Goal: Task Accomplishment & Management: Manage account settings

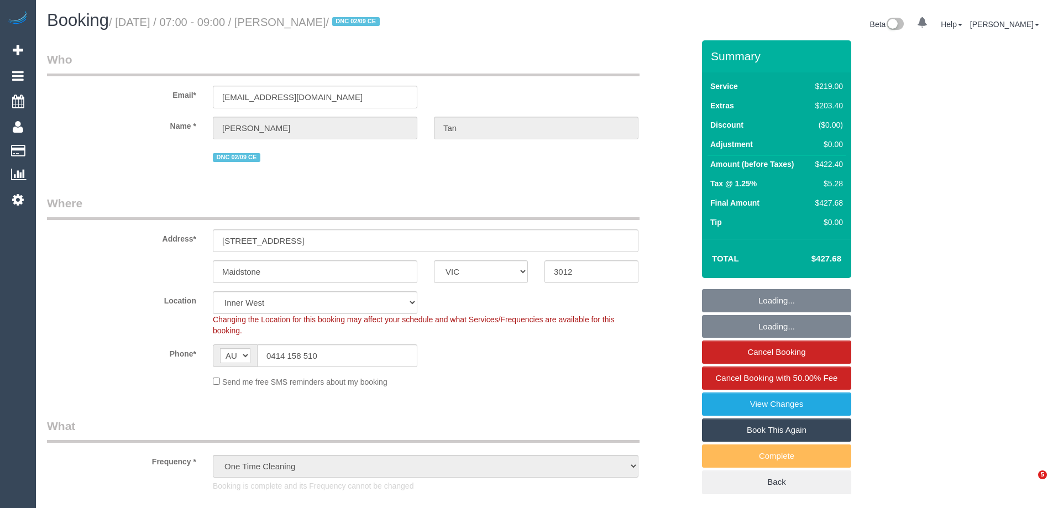
select select "VIC"
select select "string:stripe-pm_1Rzudw2GScqysDRVJLiqdmYb"
select select "number:28"
select select "number:15"
select select "number:19"
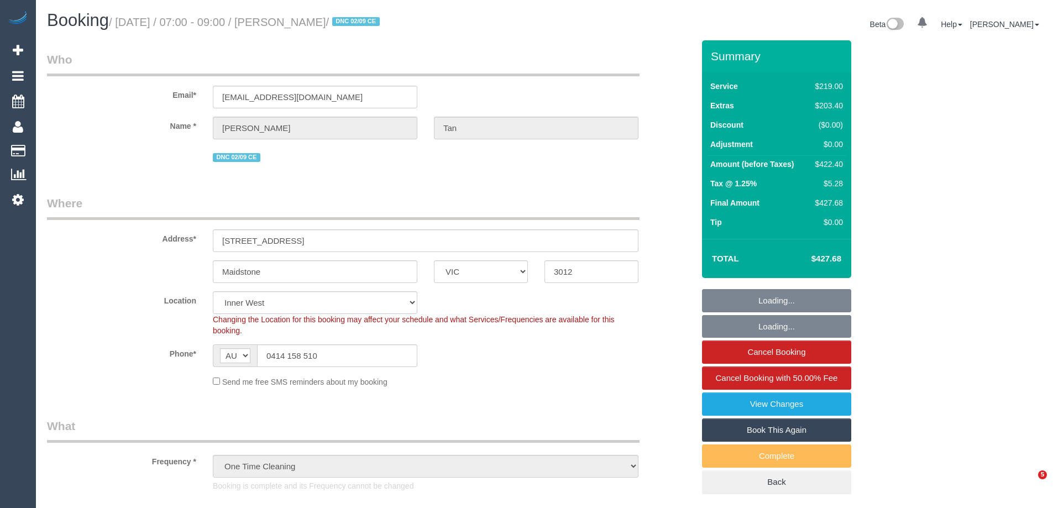
select select "number:24"
select select "number:26"
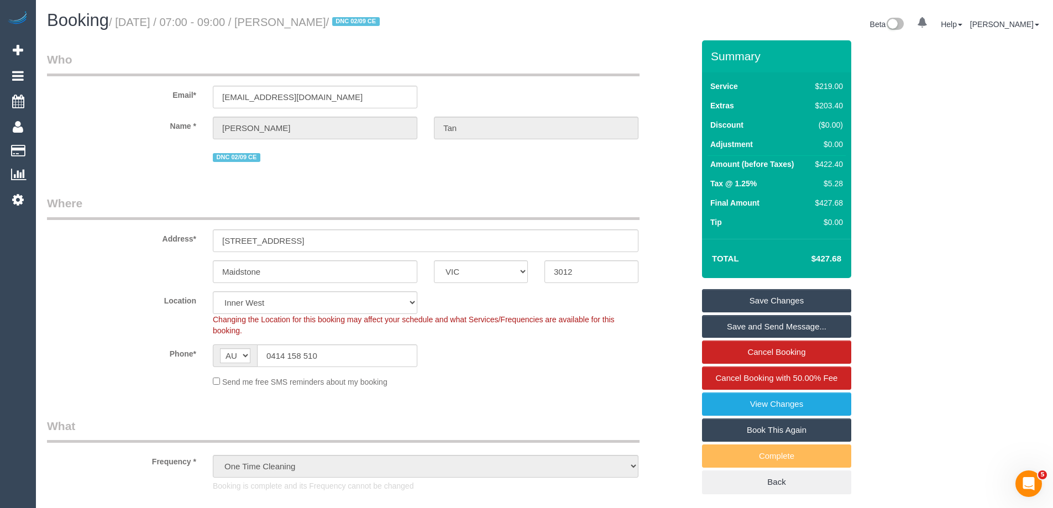
click at [822, 159] on div "$422.40" at bounding box center [827, 164] width 32 height 11
click at [832, 166] on div "$422.40" at bounding box center [827, 164] width 32 height 11
copy div "422.40"
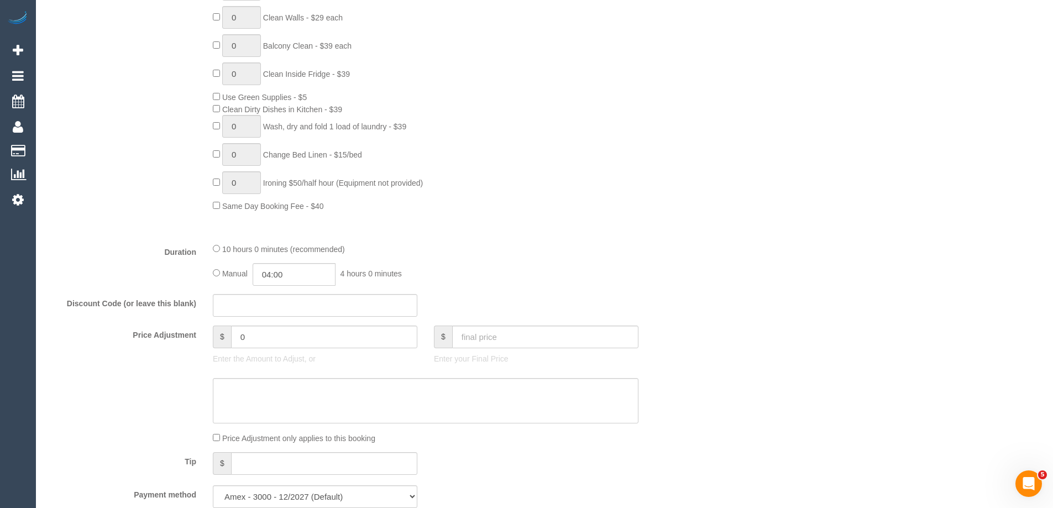
scroll to position [829, 0]
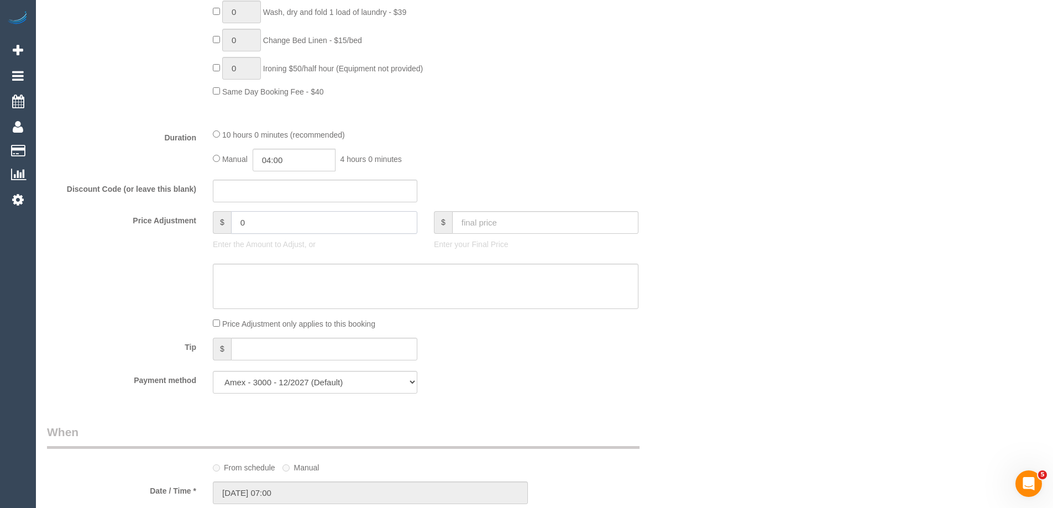
click at [270, 232] on input "0" at bounding box center [324, 222] width 186 height 23
paste input "126.72"
type input "-126.72"
click at [330, 286] on textarea at bounding box center [426, 286] width 426 height 45
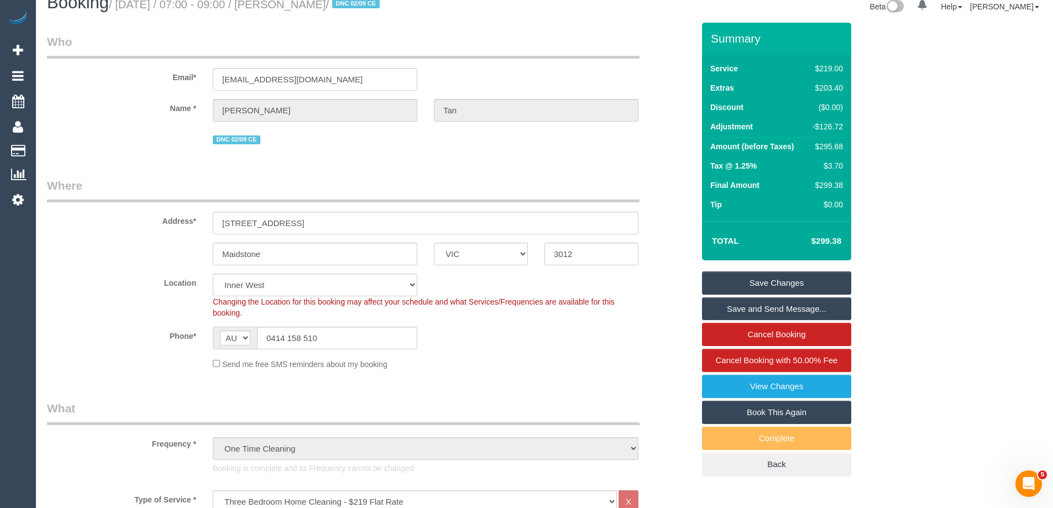
scroll to position [0, 0]
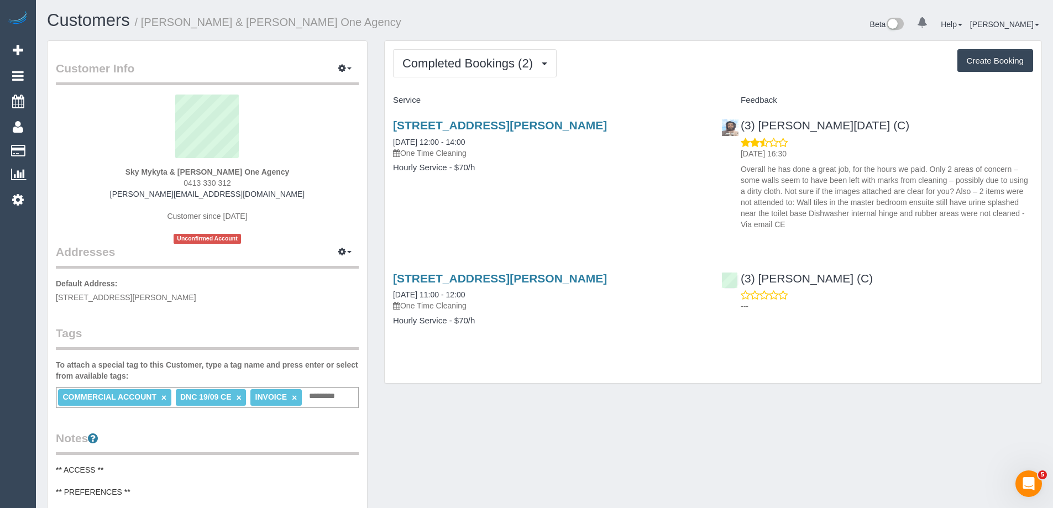
click at [583, 204] on div "15 Giong Lane, Sunshine West, VIC 3020 19/09/2025 12:00 - 14:00 One Time Cleani…" at bounding box center [713, 171] width 657 height 125
drag, startPoint x: 869, startPoint y: 127, endPoint x: 734, endPoint y: 130, distance: 134.3
click at [734, 130] on div "(3) Antony Silvester (C) 24/09/2025 16:30 Overall he has done a great job, for …" at bounding box center [877, 171] width 328 height 125
copy div "(3) [PERSON_NAME][DATE] (C)"
click at [423, 55] on button "Completed Bookings (2)" at bounding box center [475, 63] width 164 height 28
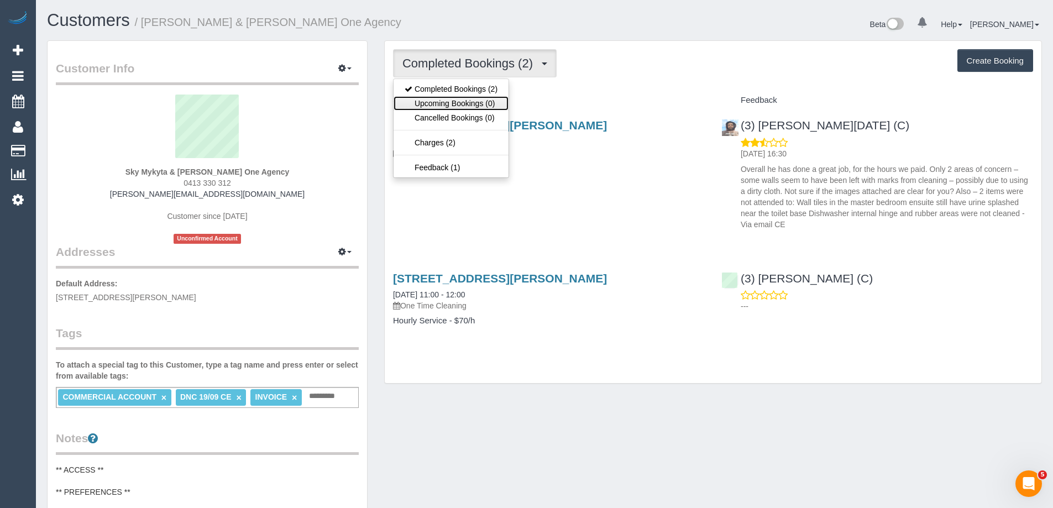
click at [428, 102] on link "Upcoming Bookings (0)" at bounding box center [450, 103] width 115 height 14
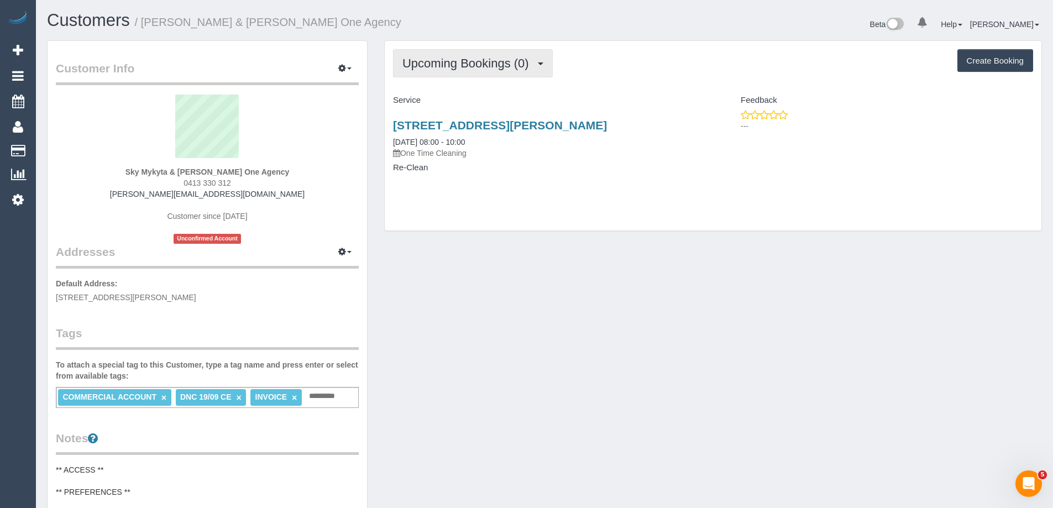
click at [434, 55] on button "Upcoming Bookings (0)" at bounding box center [473, 63] width 160 height 28
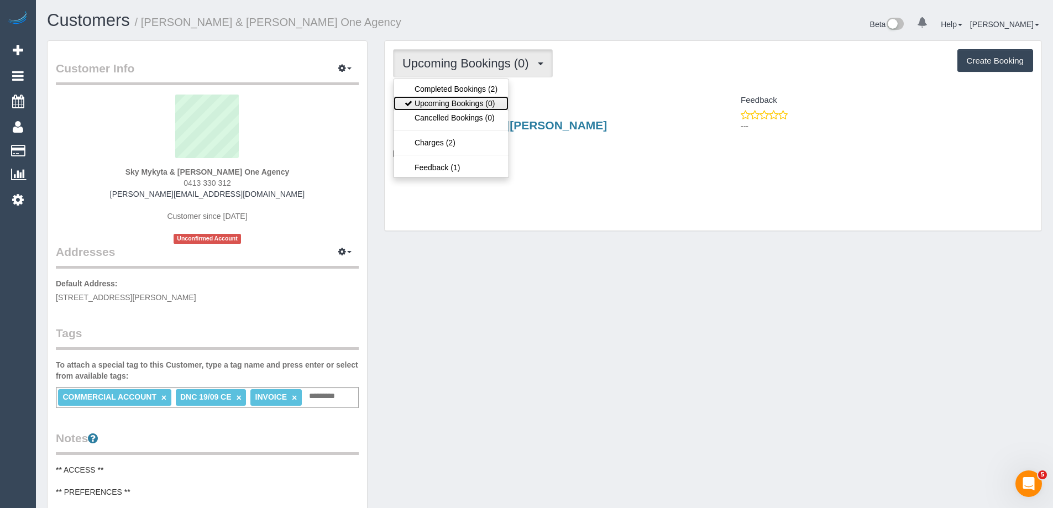
click at [435, 106] on link "Upcoming Bookings (0)" at bounding box center [450, 103] width 115 height 14
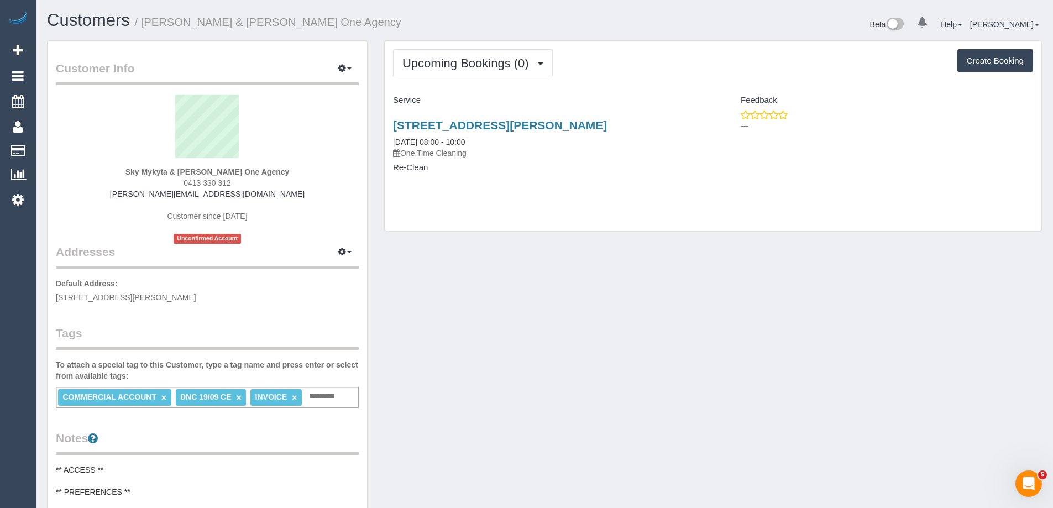
drag, startPoint x: 393, startPoint y: 127, endPoint x: 496, endPoint y: 209, distance: 130.9
click at [496, 209] on div "Upcoming Bookings (0) Completed Bookings (2) Upcoming Bookings (0) Cancelled Bo…" at bounding box center [713, 136] width 657 height 190
copy div "15 Giong Lane, Sunshine West, VIC 3020 01/10/2025 08:00 - 10:00 One Time Cleani…"
click at [487, 182] on div "15 Giong Lane, Sunshine West, VIC 3020 01/10/2025 08:00 - 10:00 One Time Cleani…" at bounding box center [549, 151] width 328 height 85
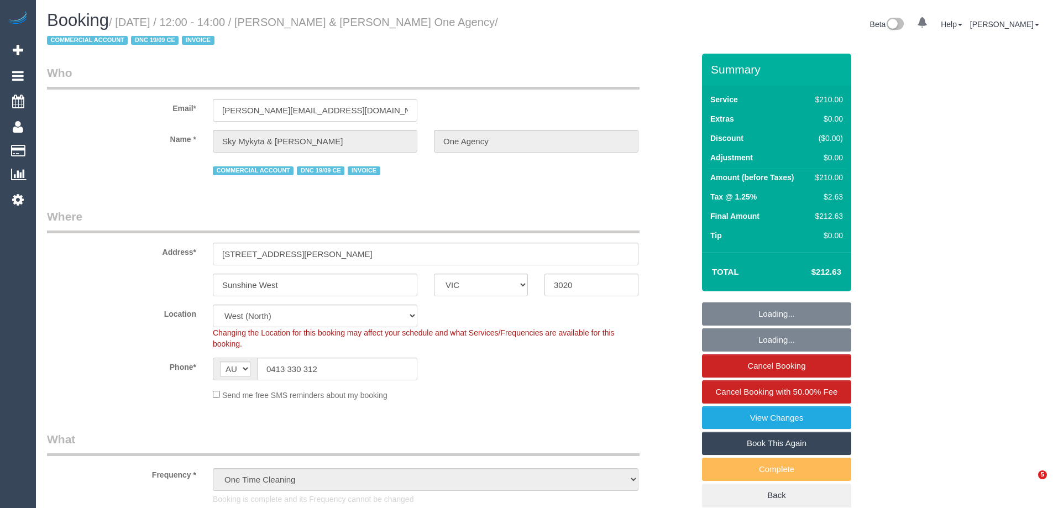
select select "VIC"
select select "180"
select select "number:28"
select select "number:14"
select select "number:19"
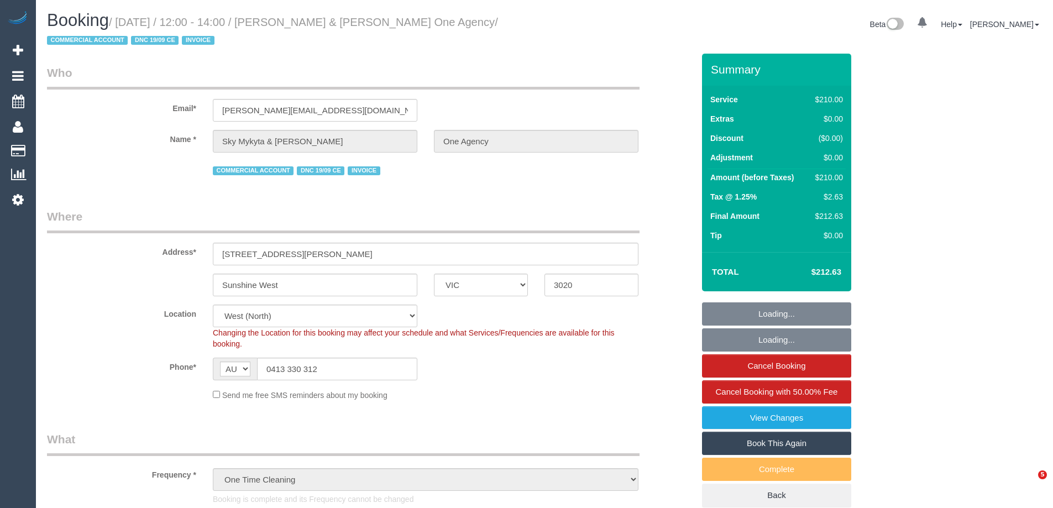
select select "spot1"
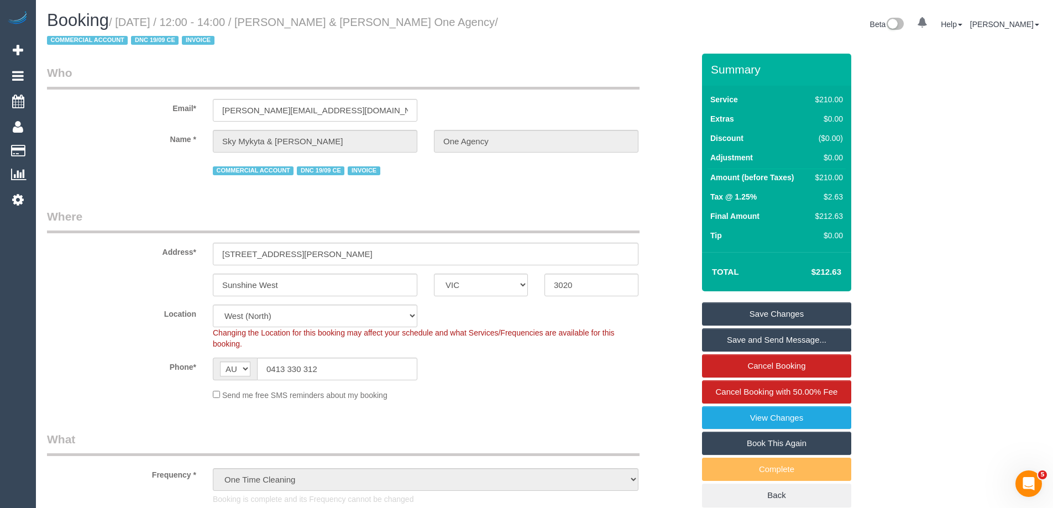
click at [791, 449] on link "Book This Again" at bounding box center [776, 443] width 149 height 23
select select "VIC"
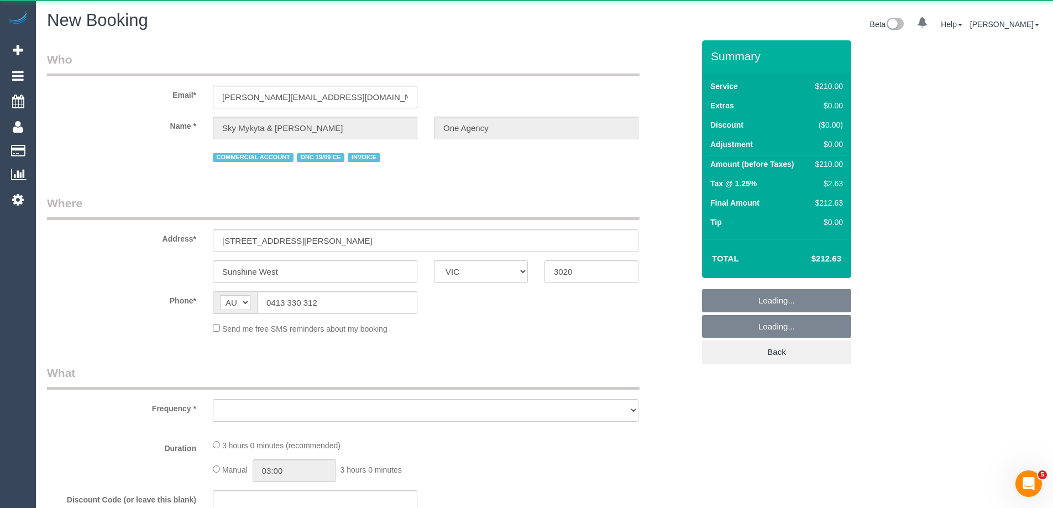
select select "string:stripe"
select select "number:28"
select select "number:14"
select select "number:19"
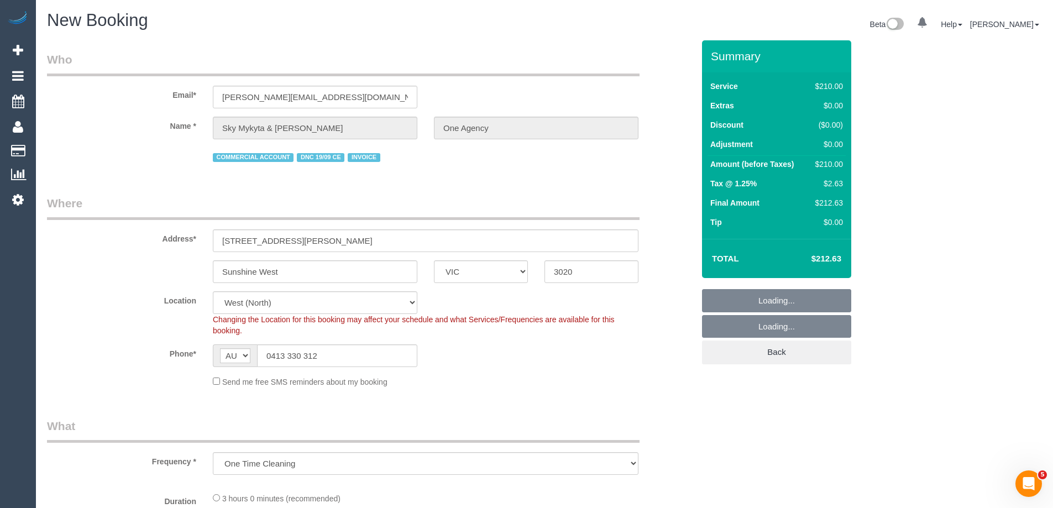
select select "object:2925"
select select "180"
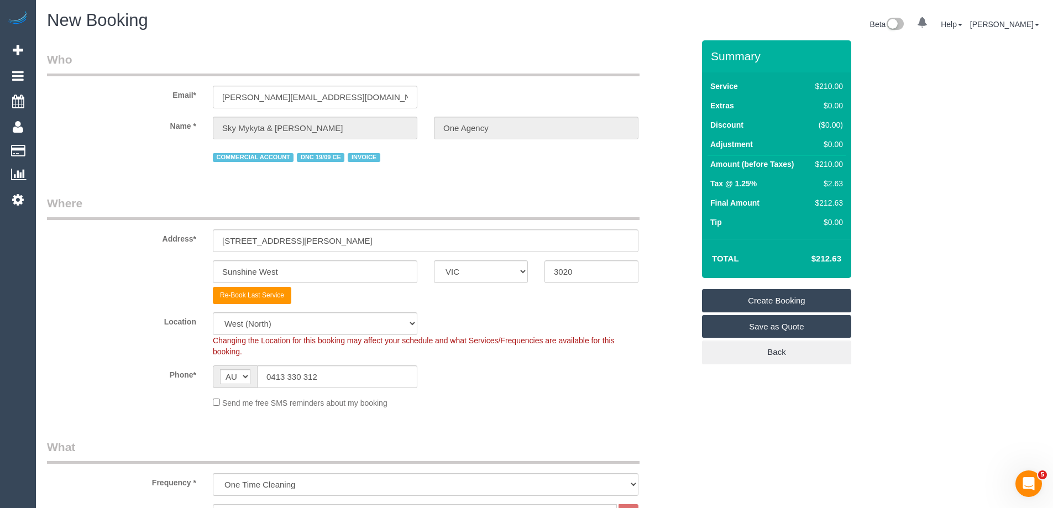
select select "object:3099"
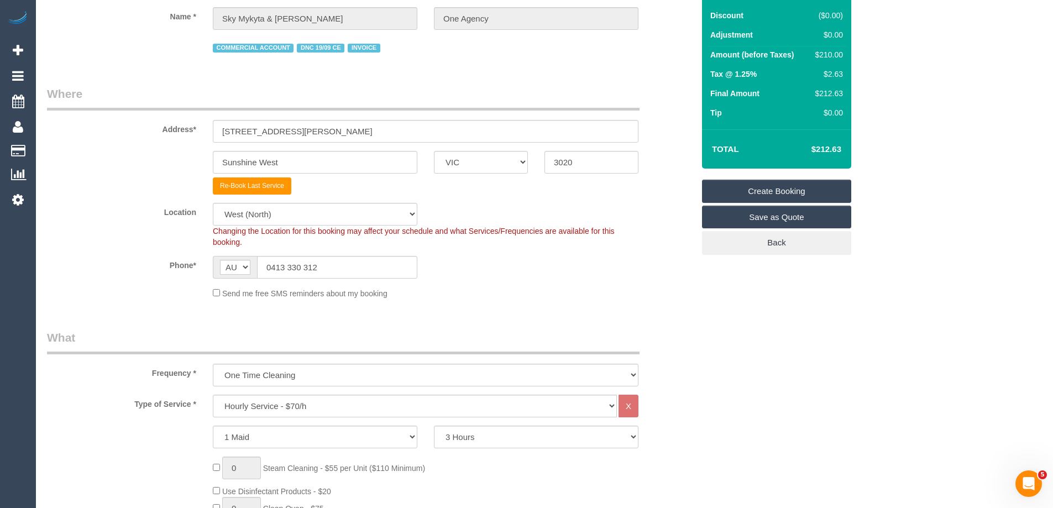
scroll to position [111, 0]
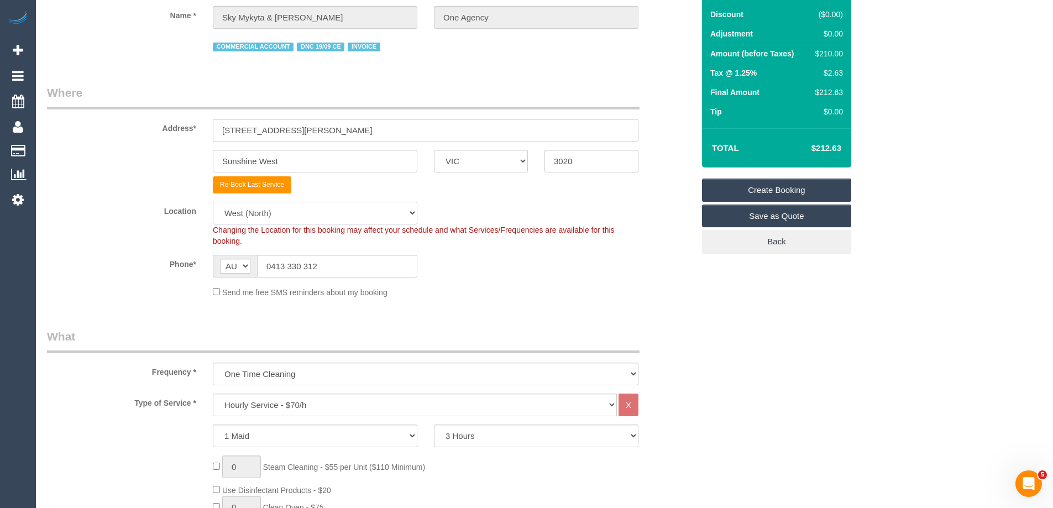
click at [282, 211] on select "Office City East (North) East (South) Inner East Inner North (East) Inner North…" at bounding box center [315, 213] width 204 height 23
select select "50"
click at [213, 202] on select "Office City East (North) East (South) Inner East Inner North (East) Inner North…" at bounding box center [315, 213] width 204 height 23
select select "object:3106"
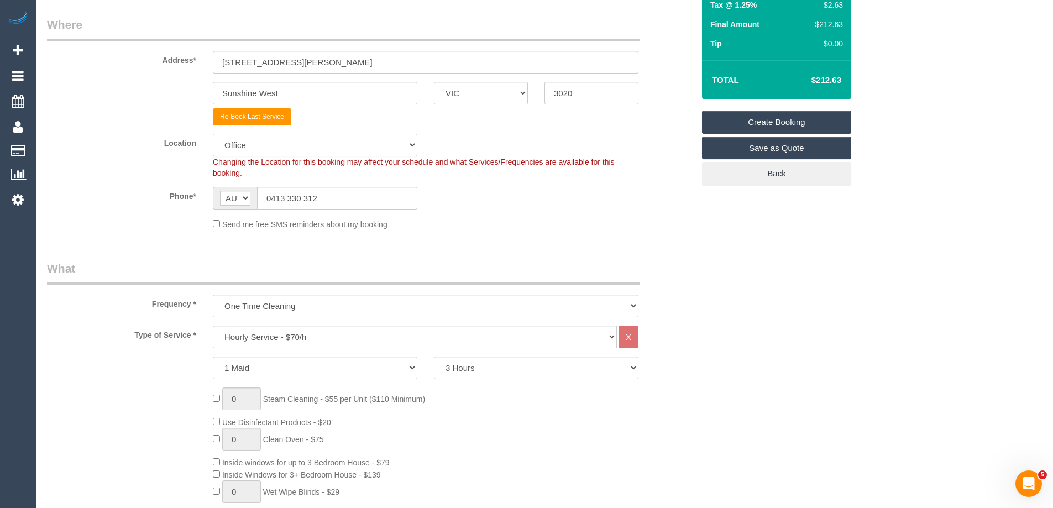
scroll to position [276, 0]
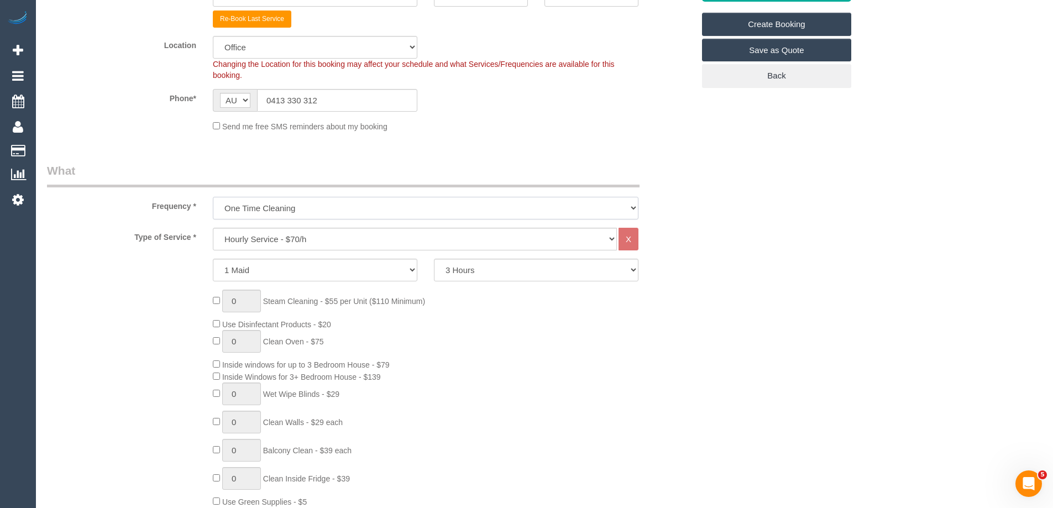
click at [268, 207] on select "One Time Cleaning Weekly - 10% Off - 10.00% (0% for the First Booking) Fortnigh…" at bounding box center [426, 208] width 426 height 23
click at [276, 206] on select "One Time Cleaning Weekly - 10% Off - 10.00% (0% for the First Booking) Fortnigh…" at bounding box center [426, 208] width 426 height 23
click at [276, 248] on select "Hourly Service - $70/h Hourly Service - $65/h Hourly Service - $60/h Hourly Ser…" at bounding box center [415, 239] width 404 height 23
select select "28"
click at [213, 228] on select "Hourly Service - $70/h Hourly Service - $65/h Hourly Service - $60/h Hourly Ser…" at bounding box center [415, 239] width 404 height 23
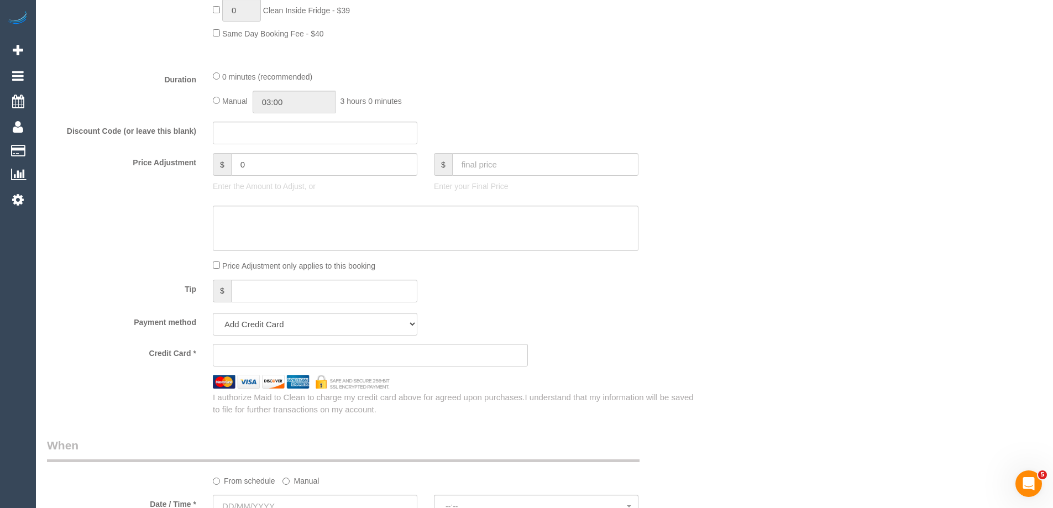
scroll to position [718, 0]
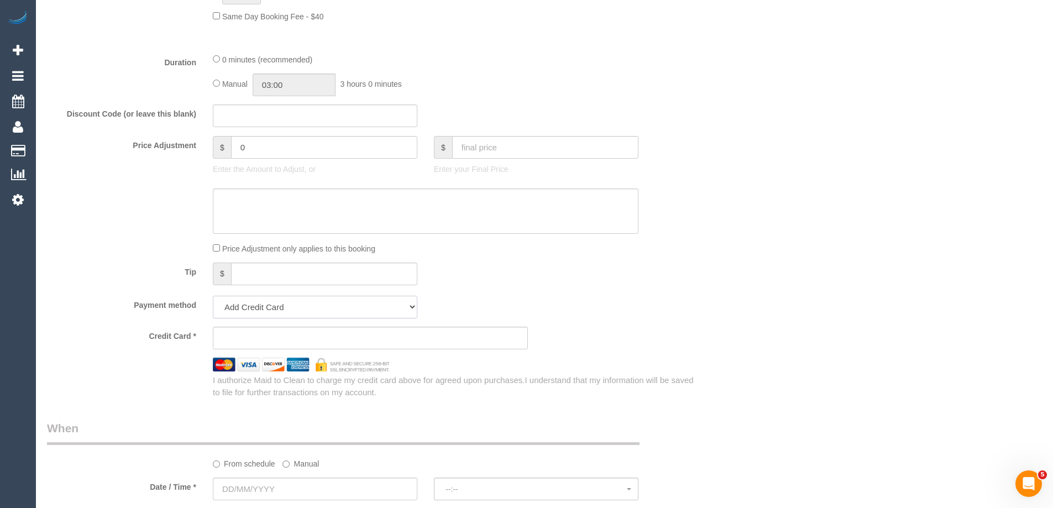
click at [389, 303] on select "Add Credit Card Cash Check Paypal" at bounding box center [315, 307] width 204 height 23
click at [534, 251] on div "Price Adjustment only applies to this booking" at bounding box center [425, 248] width 442 height 12
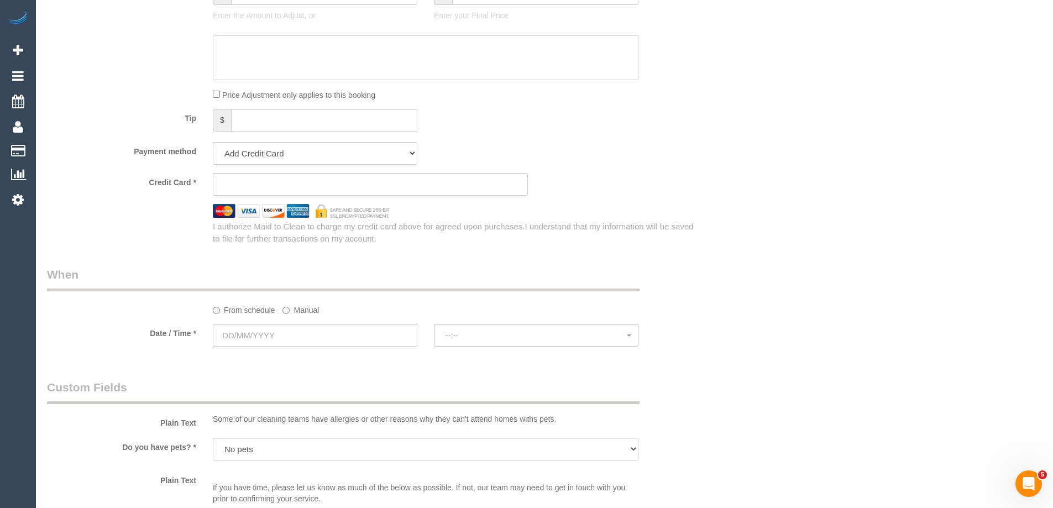
scroll to position [884, 0]
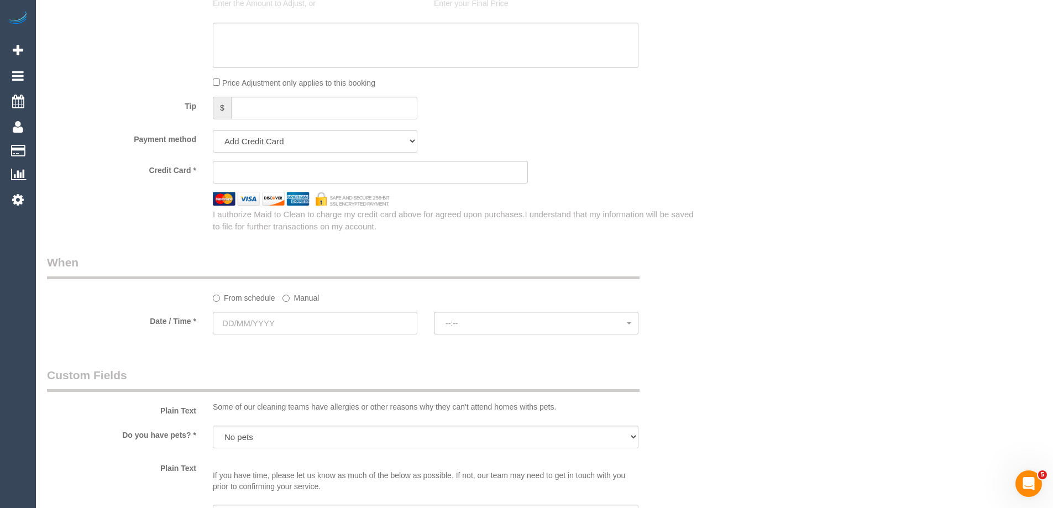
click at [298, 297] on label "Manual" at bounding box center [300, 295] width 36 height 15
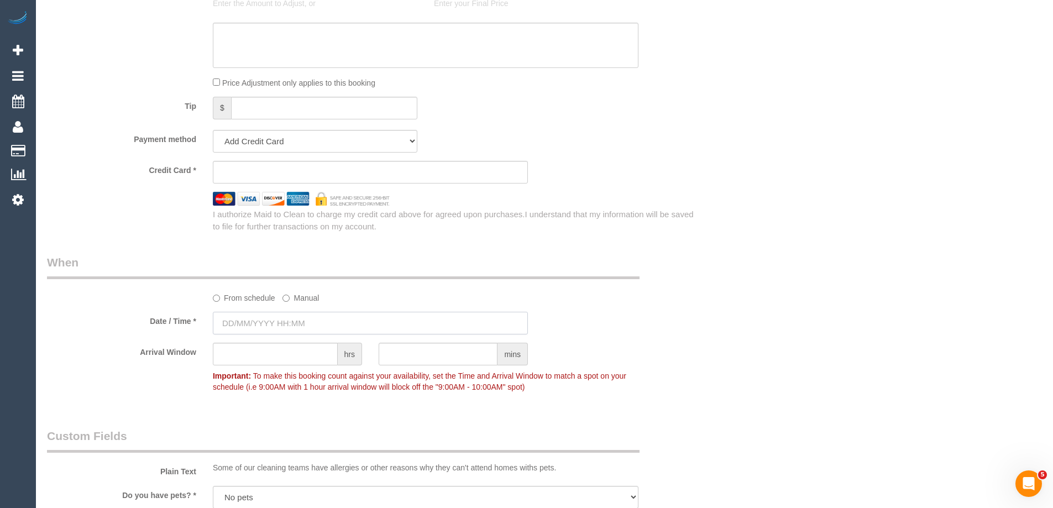
click at [298, 319] on input "text" at bounding box center [370, 323] width 315 height 23
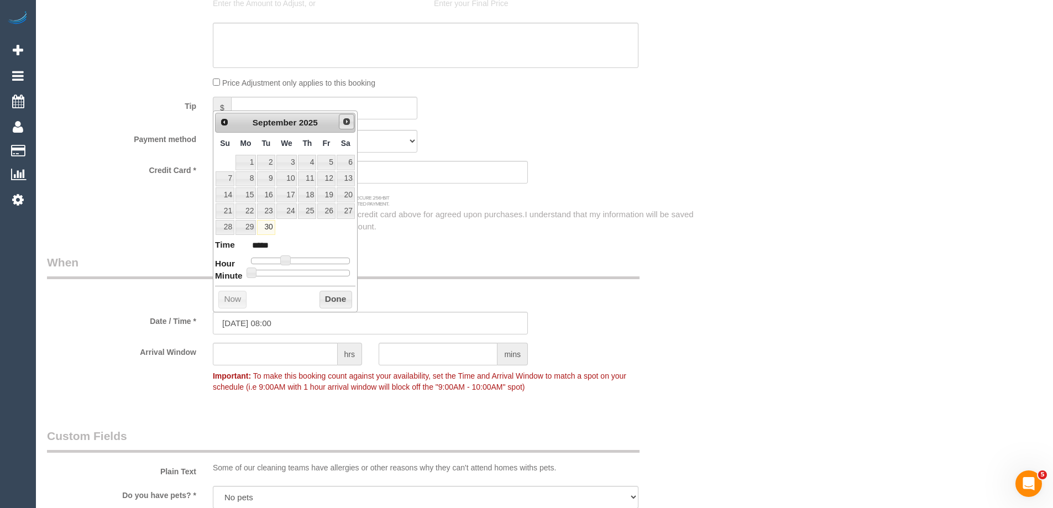
click at [344, 124] on span "Next" at bounding box center [346, 121] width 9 height 9
click at [282, 162] on link "1" at bounding box center [286, 162] width 21 height 15
type input "01/10/2025 08:00"
click at [327, 295] on button "Done" at bounding box center [335, 300] width 33 height 18
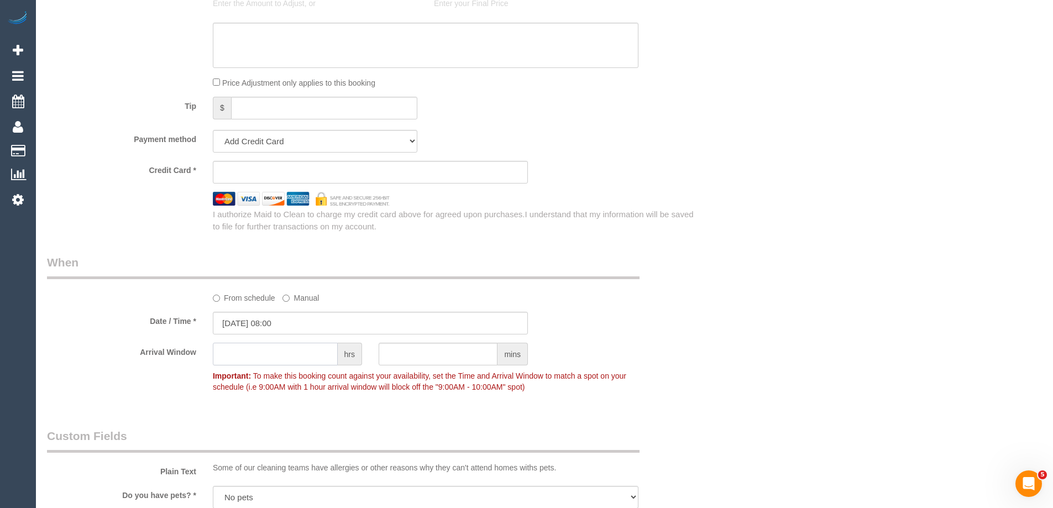
click at [300, 347] on input "text" at bounding box center [275, 354] width 125 height 23
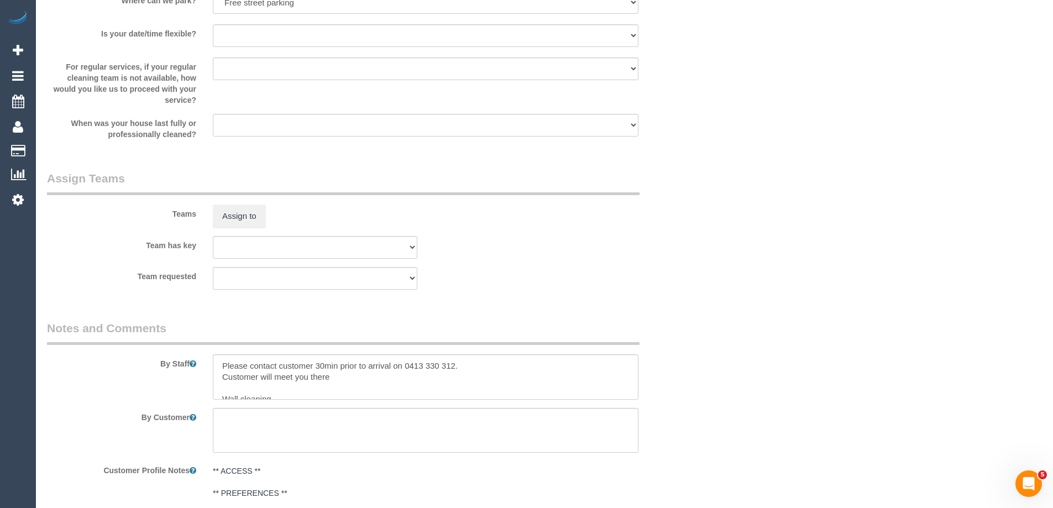
scroll to position [1492, 0]
type input "2"
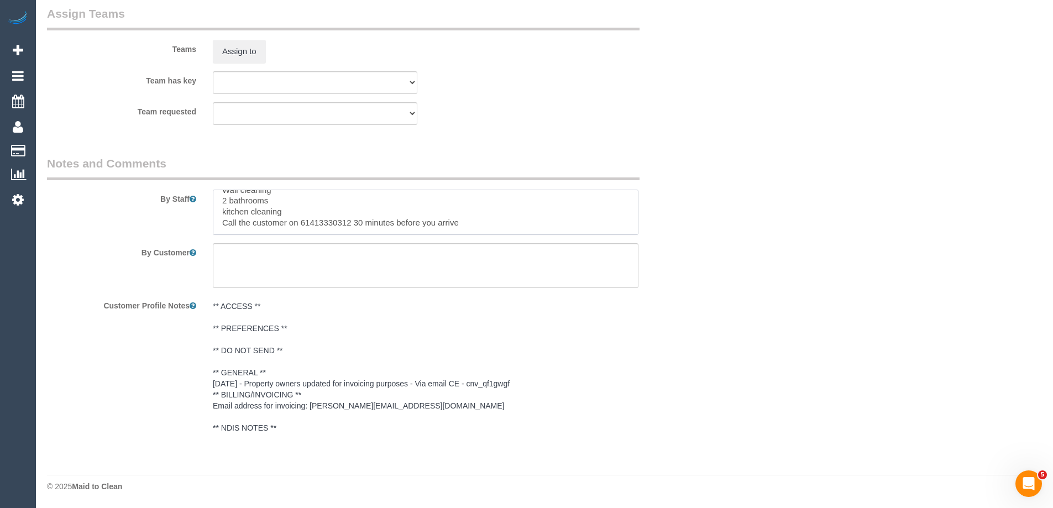
drag, startPoint x: 214, startPoint y: 358, endPoint x: 522, endPoint y: 529, distance: 351.8
type textarea "/"
click at [431, 230] on textarea at bounding box center [426, 212] width 426 height 45
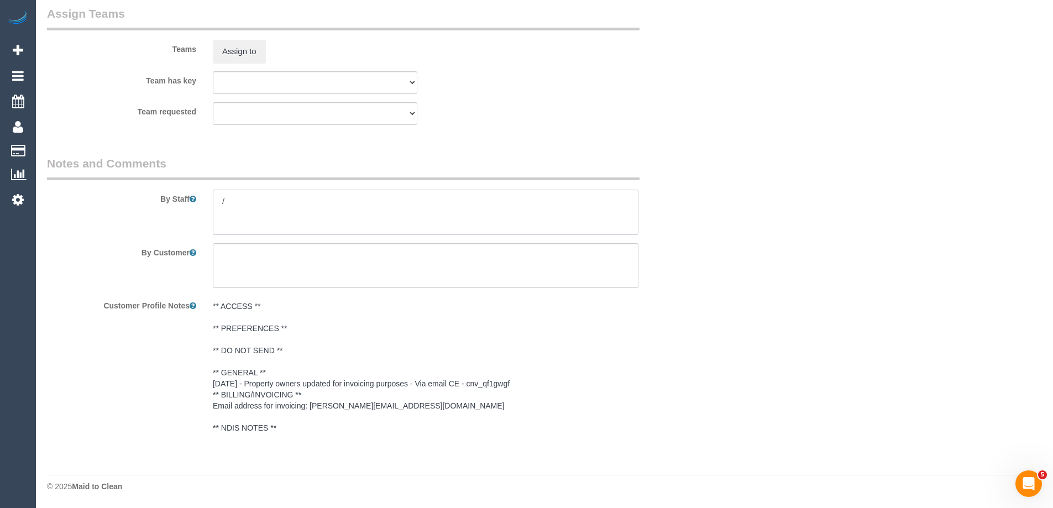
click at [380, 206] on textarea at bounding box center [426, 212] width 426 height 45
type textarea "/"
paste textarea "Re-clean tasks: Estimated time: Access information: Name of person managing com…"
click at [322, 200] on textarea at bounding box center [426, 212] width 426 height 45
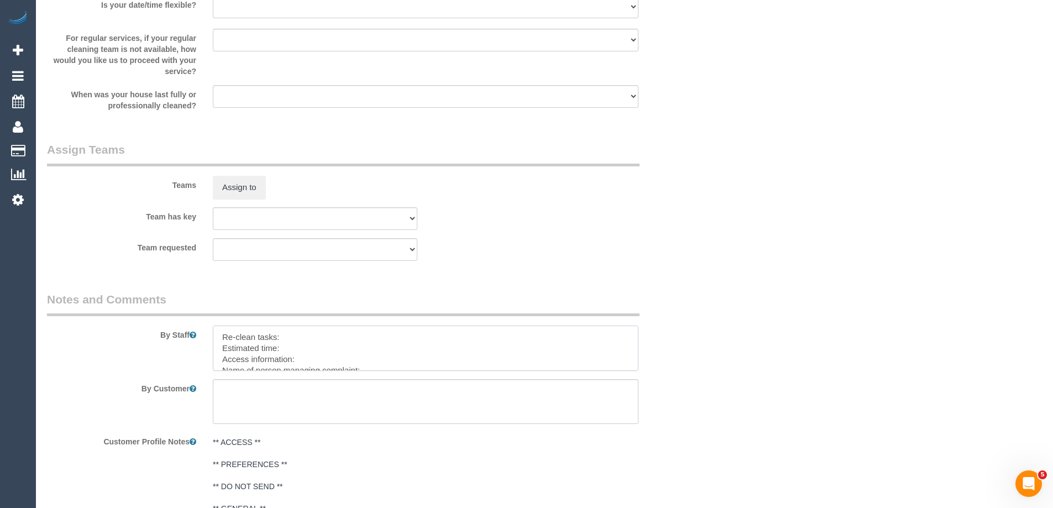
scroll to position [1656, 0]
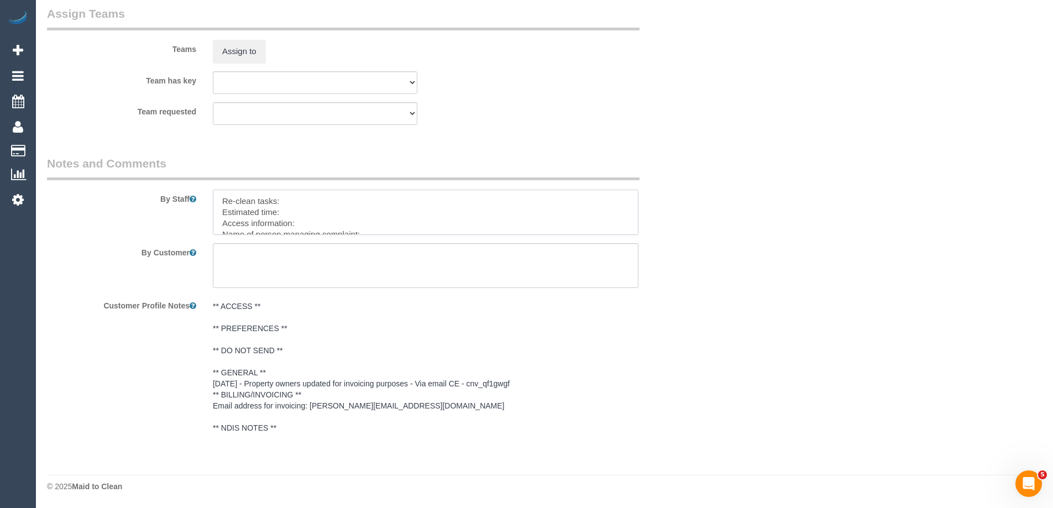
click at [289, 195] on textarea at bounding box center [426, 212] width 426 height 45
click at [287, 198] on textarea at bounding box center [426, 212] width 426 height 45
click at [258, 222] on textarea at bounding box center [426, 212] width 426 height 45
click at [229, 221] on textarea at bounding box center [426, 212] width 426 height 45
click at [329, 227] on textarea at bounding box center [426, 212] width 426 height 45
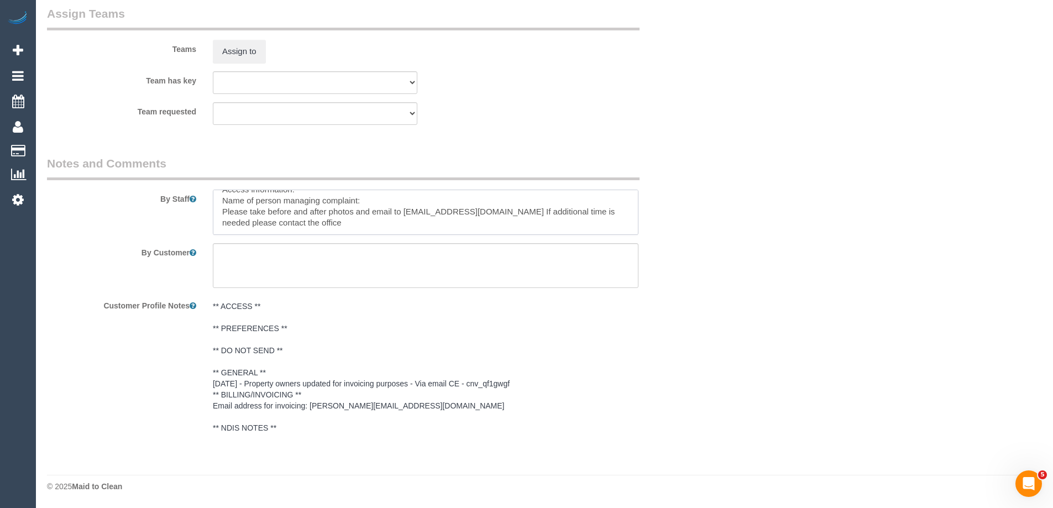
drag, startPoint x: 330, startPoint y: 224, endPoint x: 313, endPoint y: 219, distance: 17.2
click at [310, 222] on textarea at bounding box center [426, 212] width 426 height 45
click at [290, 224] on textarea at bounding box center [426, 212] width 426 height 45
drag, startPoint x: 297, startPoint y: 222, endPoint x: 287, endPoint y: 219, distance: 9.8
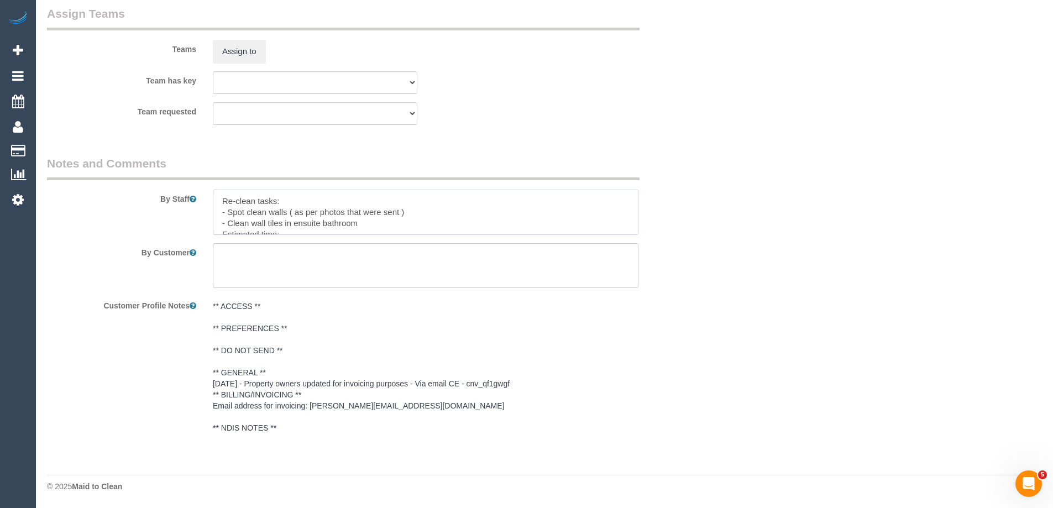
click at [287, 219] on textarea at bounding box center [426, 212] width 426 height 45
click at [380, 224] on textarea at bounding box center [426, 212] width 426 height 45
click at [328, 202] on textarea at bounding box center [426, 212] width 426 height 45
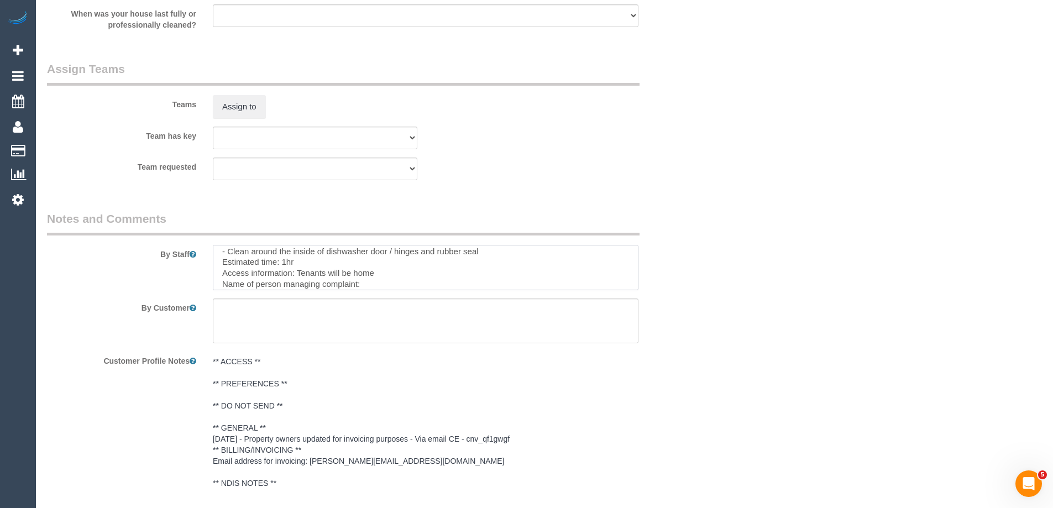
click at [385, 282] on textarea at bounding box center [426, 267] width 426 height 45
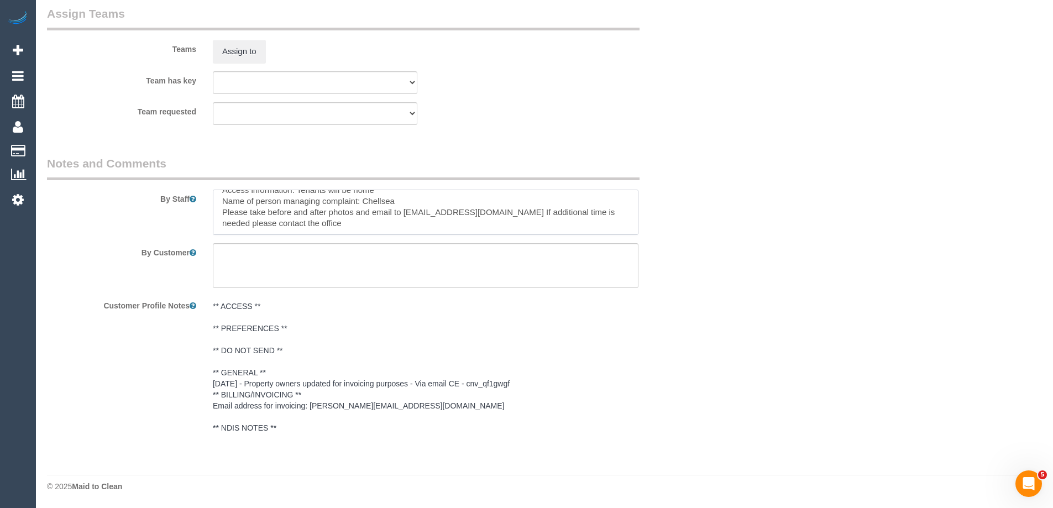
type textarea "Re-clean tasks: - Spot clean walls ( as per photos that were sent ) - Clean wal…"
click at [390, 265] on textarea at bounding box center [426, 265] width 426 height 45
type textarea "/"
paste textarea "Customer availability: Original team: Are original team to be sent back: If yes…"
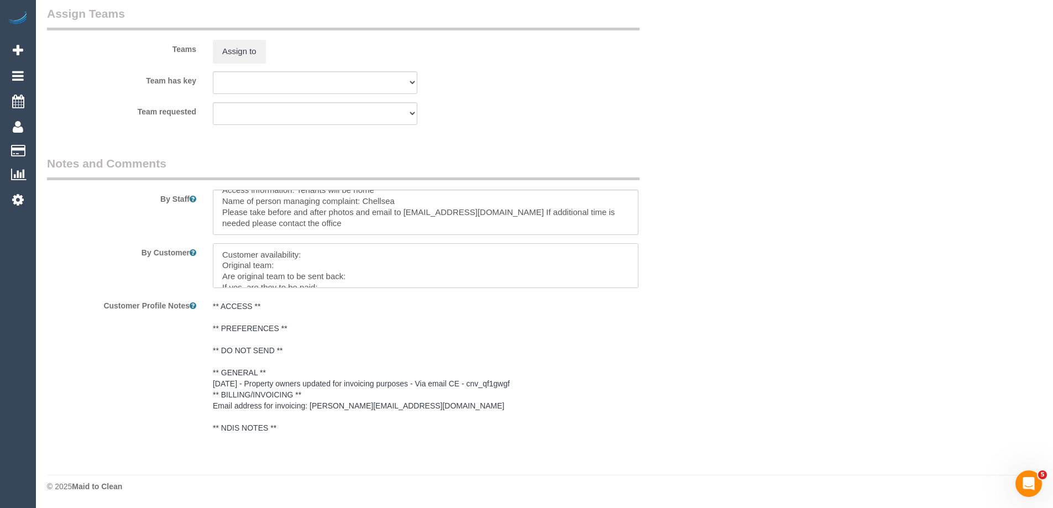
click at [326, 249] on textarea at bounding box center [426, 265] width 426 height 45
click at [299, 265] on textarea at bounding box center [426, 265] width 426 height 45
paste textarea "(3) [PERSON_NAME][DATE] (C)"
click at [376, 278] on textarea at bounding box center [426, 265] width 426 height 45
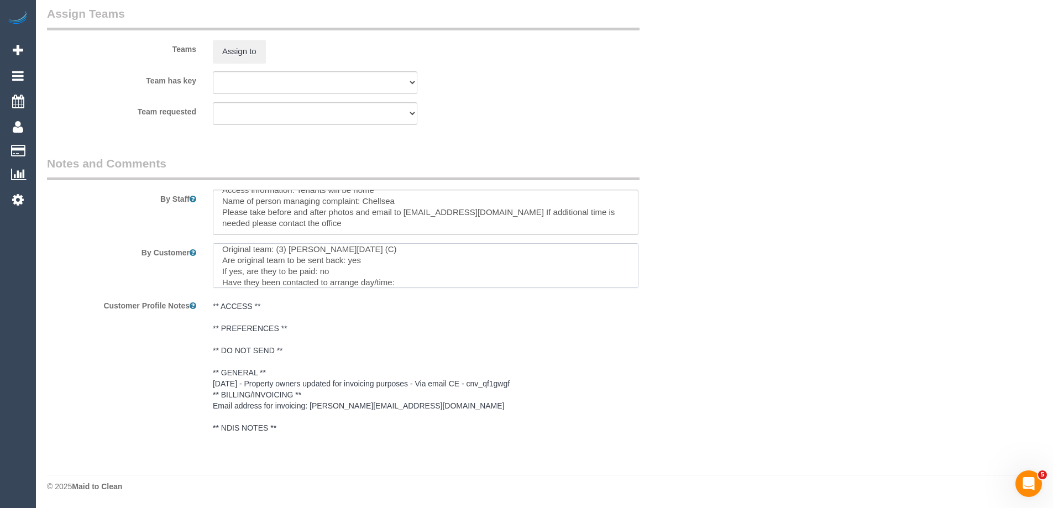
click at [401, 280] on textarea at bounding box center [426, 265] width 426 height 45
click at [440, 270] on textarea at bounding box center [426, 265] width 426 height 45
click at [321, 286] on textarea at bounding box center [426, 265] width 426 height 45
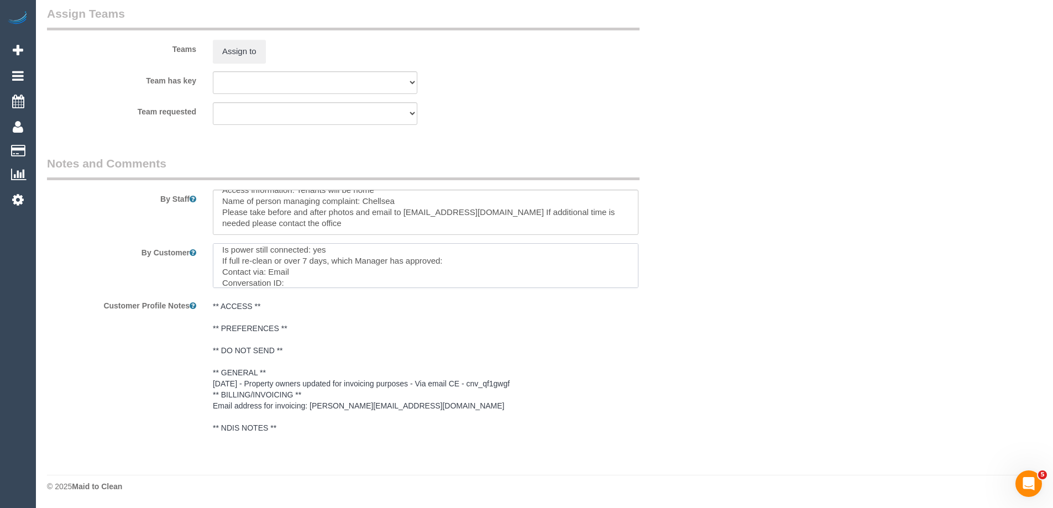
paste textarea "cnv_qfrffwv"
type textarea "Customer availability: Any day any time Original team: (3) [PERSON_NAME][DATE] …"
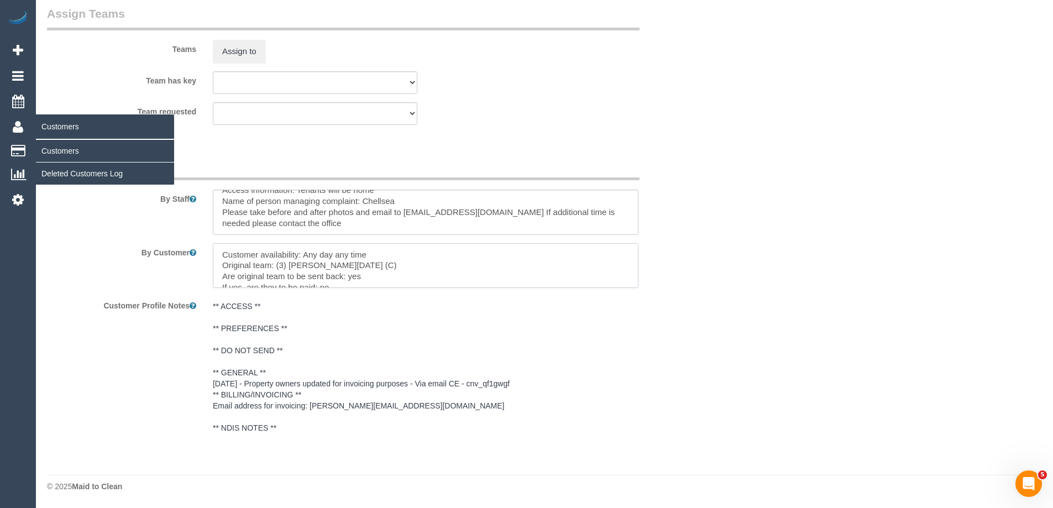
drag, startPoint x: 332, startPoint y: 283, endPoint x: 13, endPoint y: 130, distance: 353.0
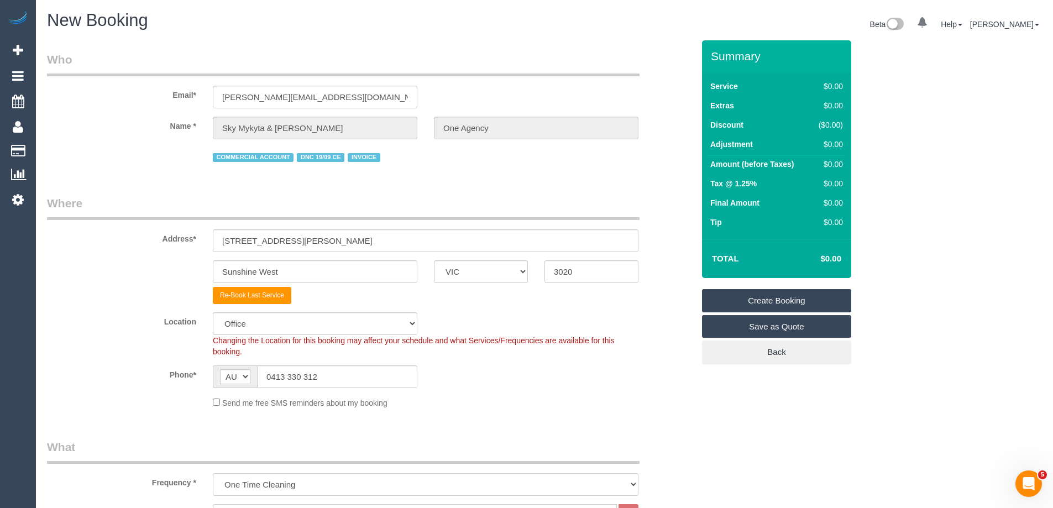
click at [757, 305] on link "Create Booking" at bounding box center [776, 300] width 149 height 23
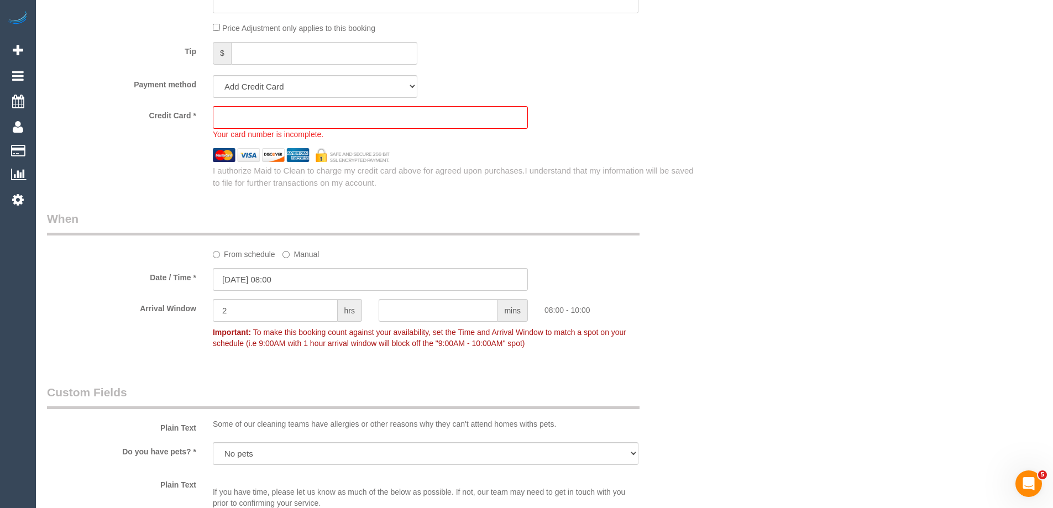
scroll to position [974, 0]
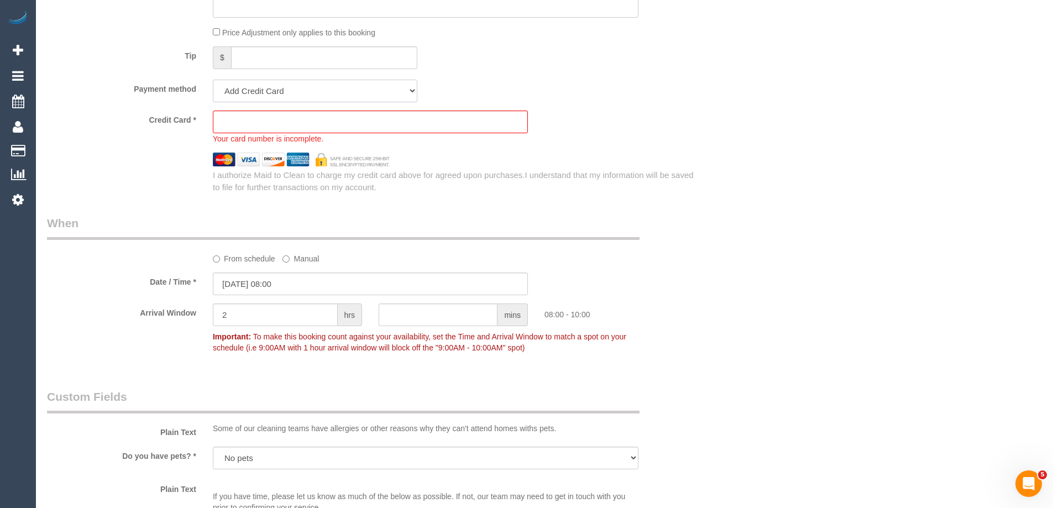
click at [244, 98] on select "Add Credit Card Cash Check Paypal" at bounding box center [315, 91] width 204 height 23
click at [213, 80] on select "Add Credit Card Cash Check Paypal" at bounding box center [315, 91] width 204 height 23
click at [249, 96] on select "Add Credit Card Cash Check Paypal" at bounding box center [315, 91] width 204 height 23
select select "string:check"
click at [213, 80] on select "Add Credit Card Cash Check Paypal" at bounding box center [315, 91] width 204 height 23
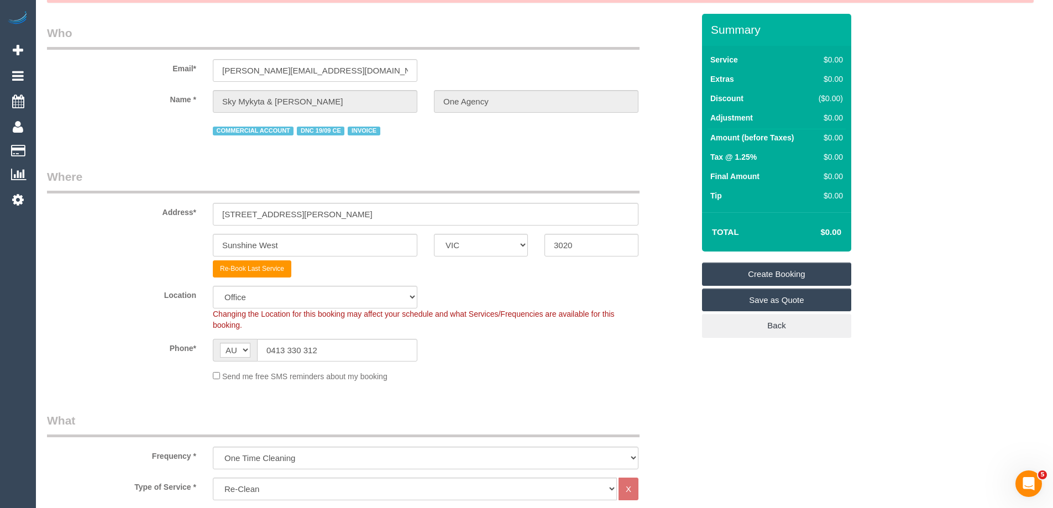
scroll to position [0, 0]
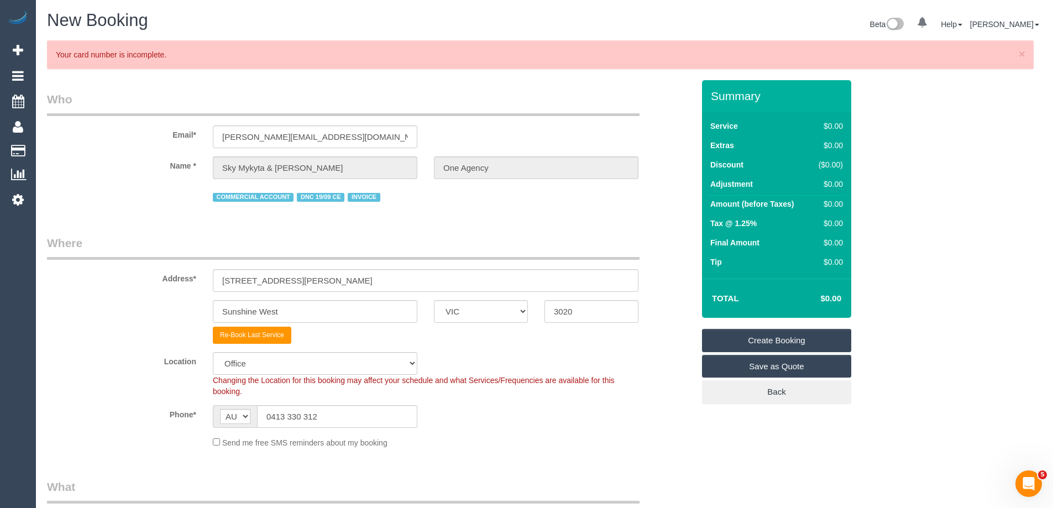
click at [780, 340] on link "Create Booking" at bounding box center [776, 340] width 149 height 23
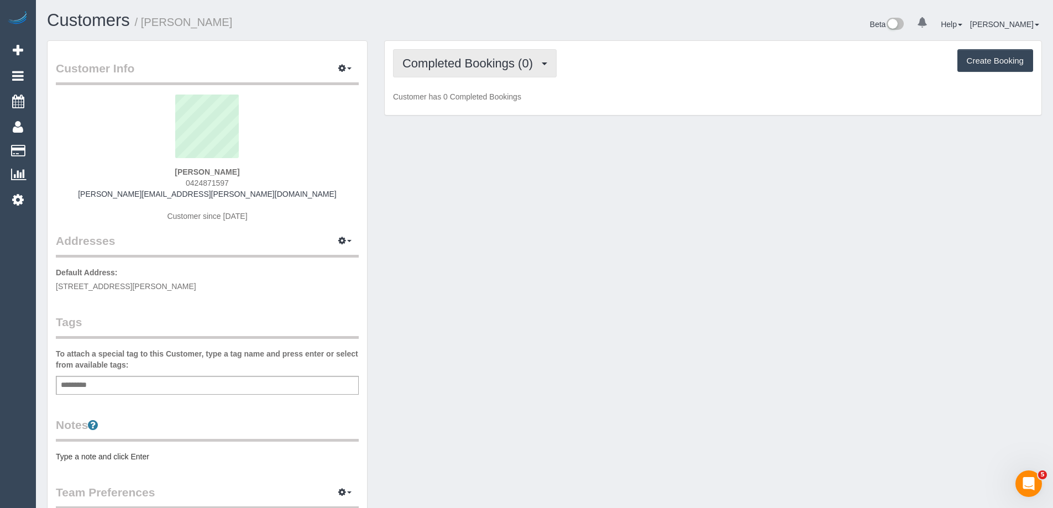
click at [430, 69] on span "Completed Bookings (0)" at bounding box center [470, 63] width 136 height 14
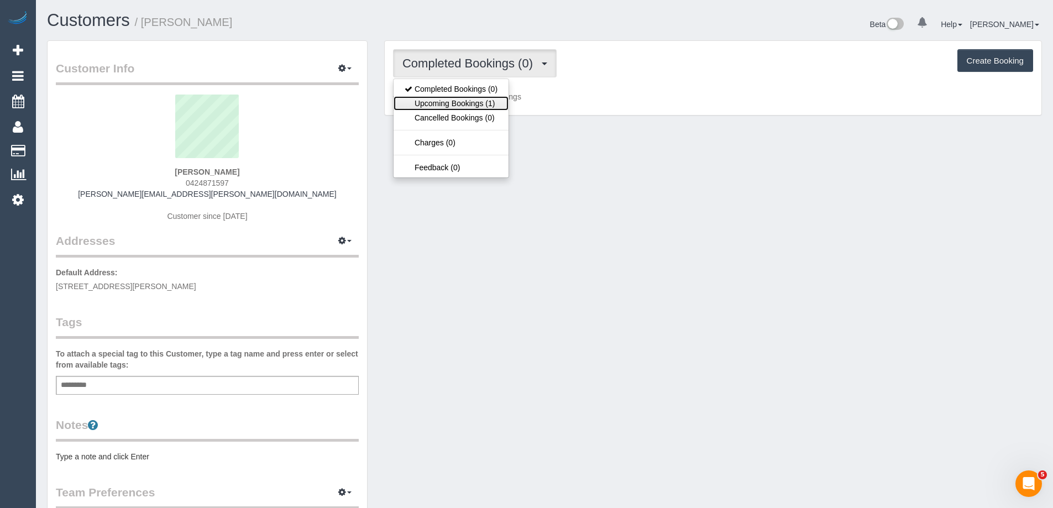
click at [443, 104] on link "Upcoming Bookings (1)" at bounding box center [450, 103] width 115 height 14
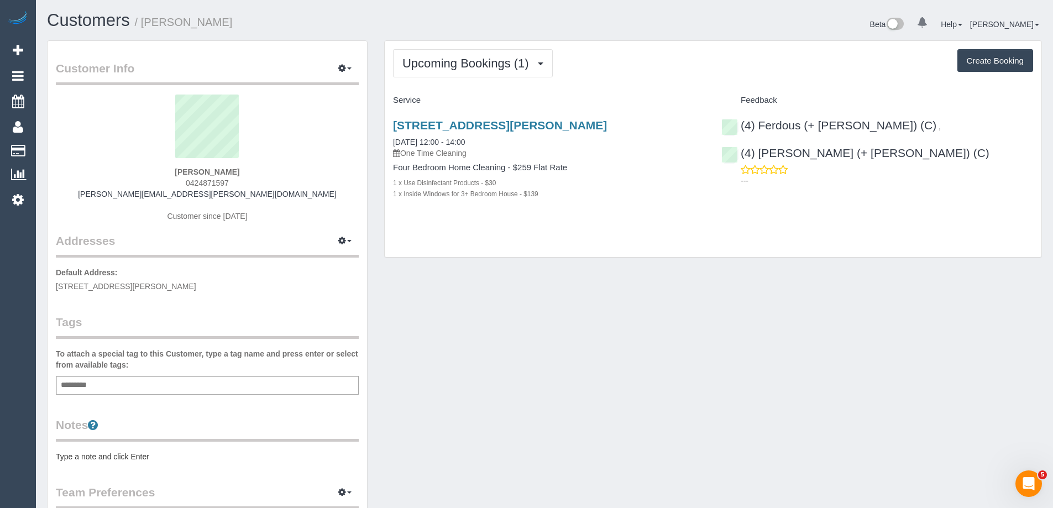
drag, startPoint x: 255, startPoint y: 169, endPoint x: 166, endPoint y: 165, distance: 89.1
click at [166, 165] on div "Harry Askew 0424871597 harry.askew@outlook.com Customer since 2025" at bounding box center [207, 164] width 303 height 138
copy div "Harry Askew"
drag, startPoint x: 387, startPoint y: 114, endPoint x: 650, endPoint y: 191, distance: 273.5
click at [650, 191] on div "13 Solander Court, Roxburgh Park, VIC 3064 30/09/2025 12:00 - 14:00 One Time Cl…" at bounding box center [549, 165] width 328 height 112
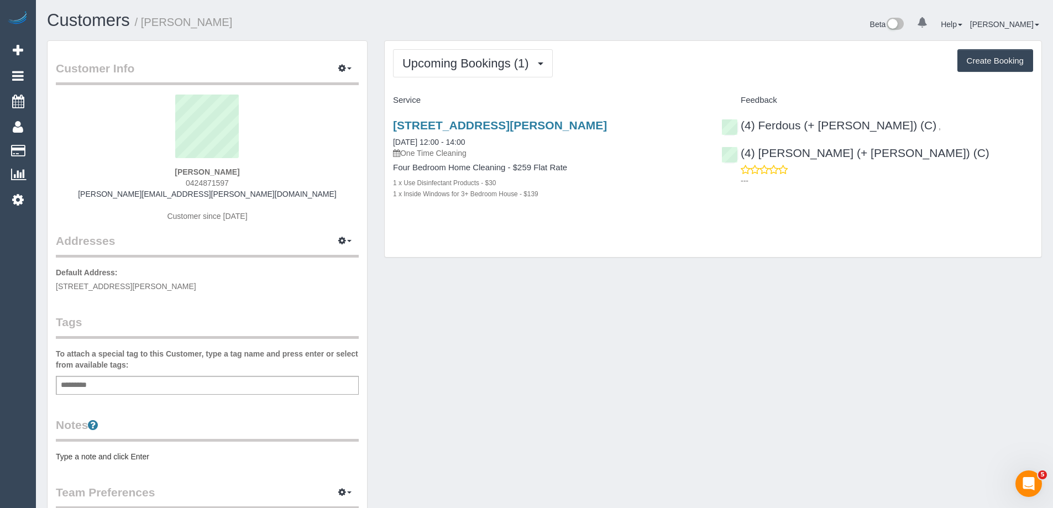
copy div "13 Solander Court, Roxburgh Park, VIC 3064 30/09/2025 12:00 - 14:00 One Time Cl…"
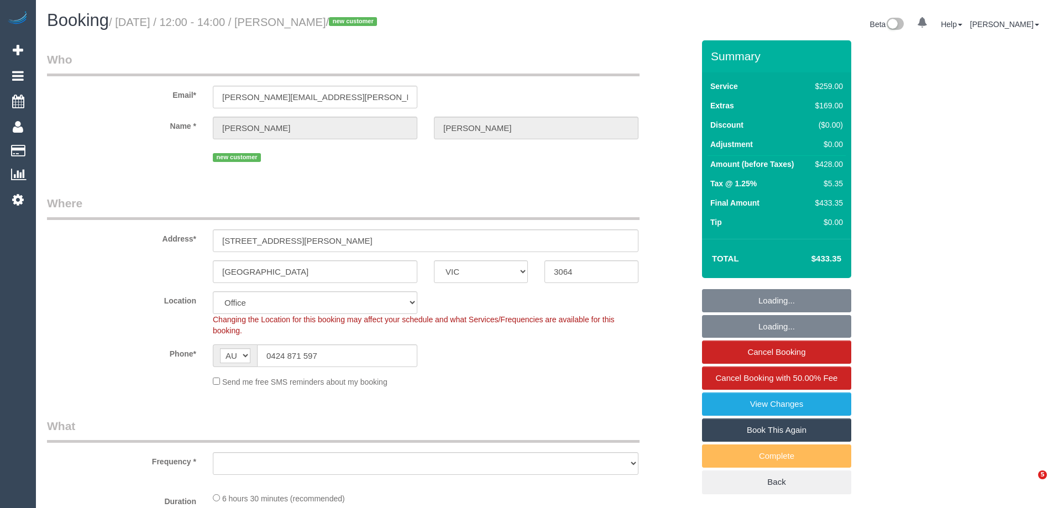
select select "VIC"
select select "number:27"
select select "number:14"
select select "number:18"
select select "number:25"
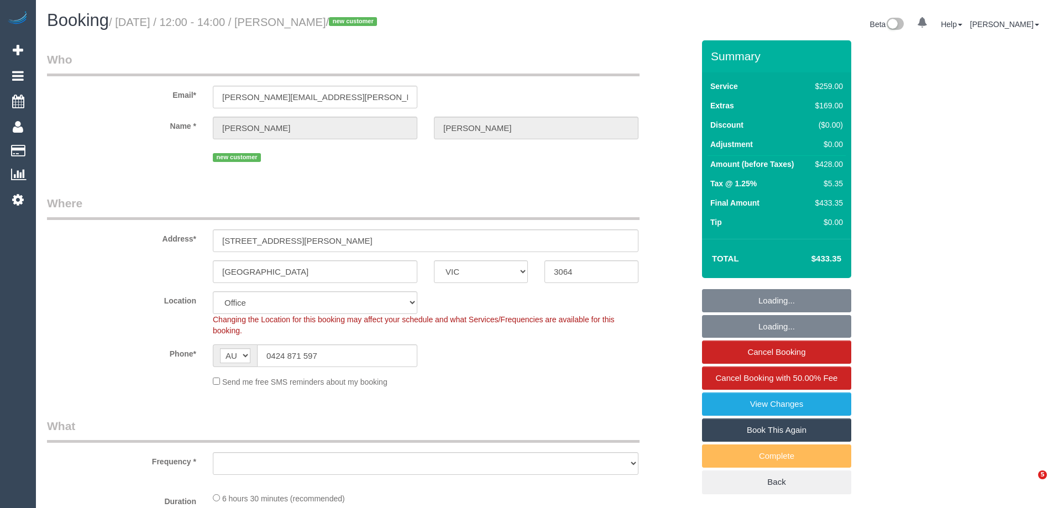
select select "number:35"
select select "number:13"
select select "object:2038"
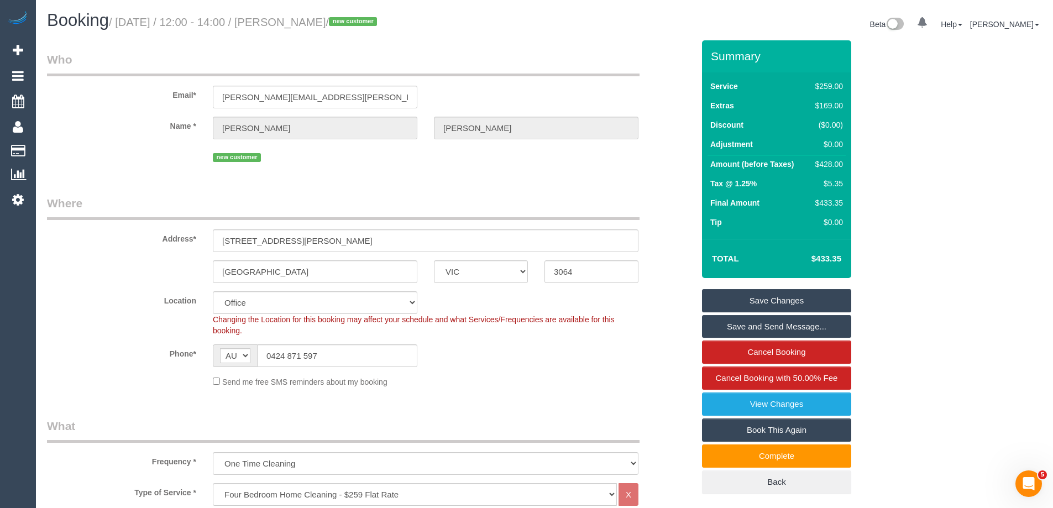
click at [320, 203] on legend "Where" at bounding box center [343, 207] width 592 height 25
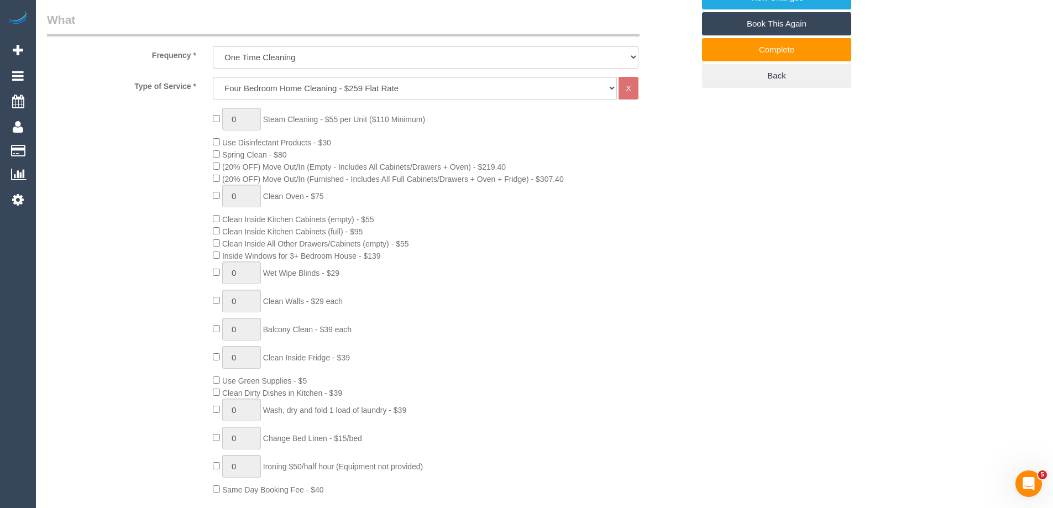
scroll to position [387, 0]
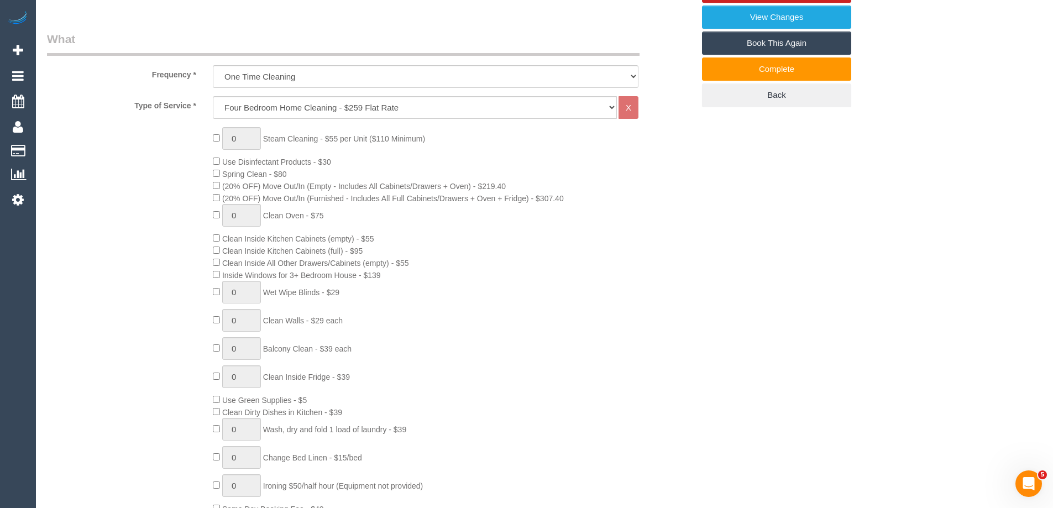
drag, startPoint x: 267, startPoint y: 216, endPoint x: 397, endPoint y: 214, distance: 129.3
click at [397, 214] on div "0 Steam Cleaning - $55 per Unit ($110 Minimum) Use Disinfectant Products - $30 …" at bounding box center [452, 320] width 497 height 387
drag, startPoint x: 321, startPoint y: 214, endPoint x: 339, endPoint y: 221, distance: 19.2
click at [339, 221] on div "0 Steam Cleaning - $55 per Unit ($110 Minimum) Use Disinfectant Products - $30 …" at bounding box center [452, 320] width 497 height 387
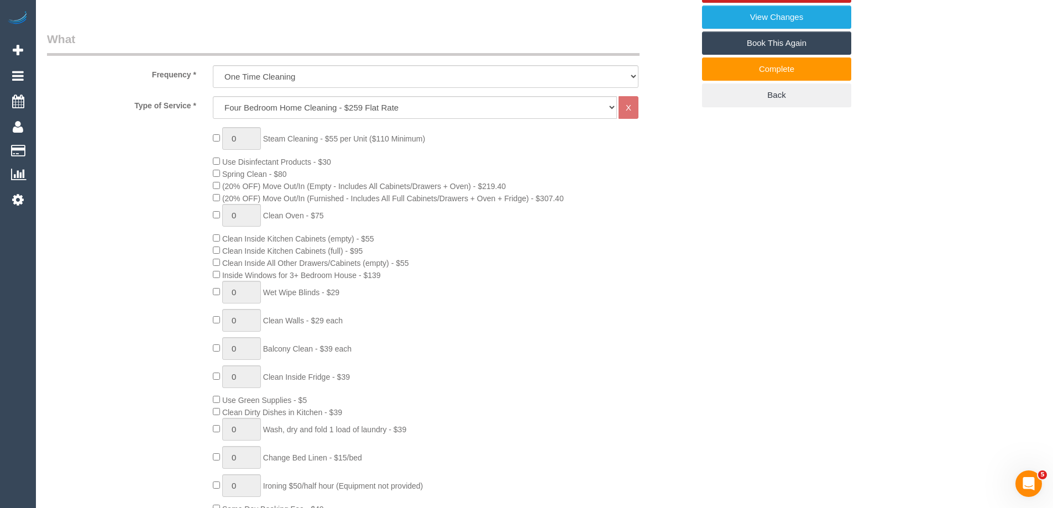
click at [339, 221] on div "0 Steam Cleaning - $55 per Unit ($110 Minimum) Use Disinfectant Products - $30 …" at bounding box center [452, 320] width 497 height 387
drag, startPoint x: 266, startPoint y: 216, endPoint x: 508, endPoint y: 235, distance: 242.8
click at [513, 238] on div "0 Steam Cleaning - $55 per Unit ($110 Minimum) Use Disinfectant Products - $30 …" at bounding box center [452, 320] width 497 height 387
click at [508, 235] on div "0 Steam Cleaning - $55 per Unit ($110 Minimum) Use Disinfectant Products - $30 …" at bounding box center [452, 320] width 497 height 387
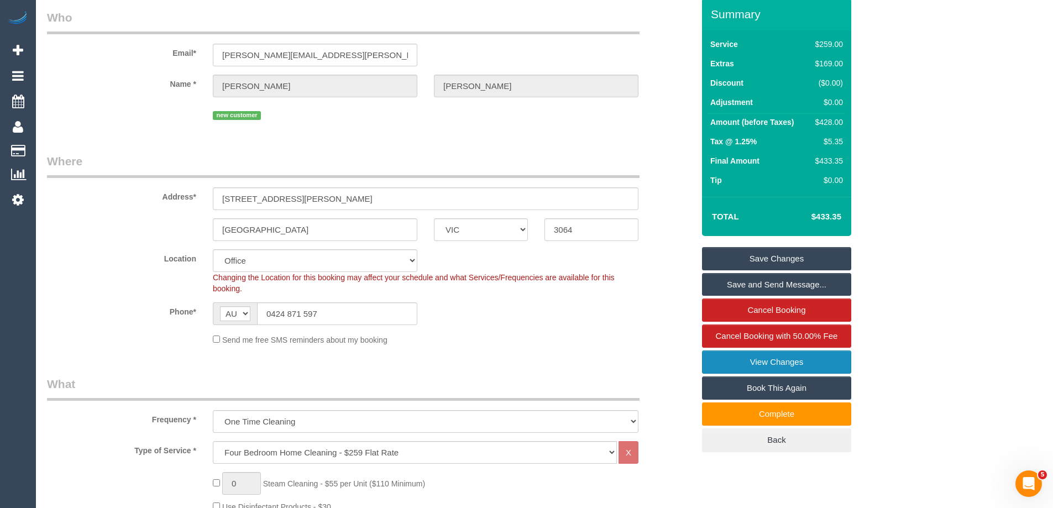
scroll to position [0, 0]
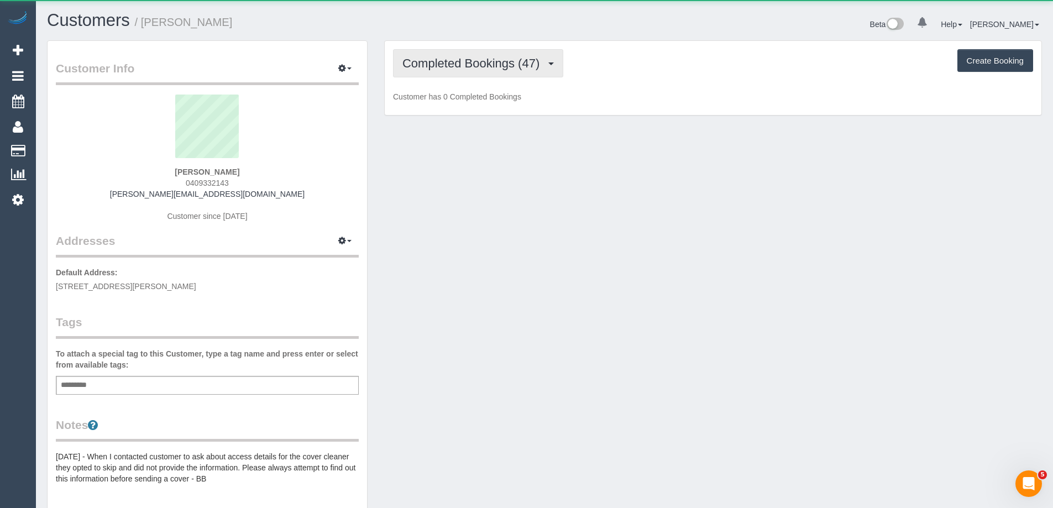
click at [454, 54] on button "Completed Bookings (47)" at bounding box center [478, 63] width 170 height 28
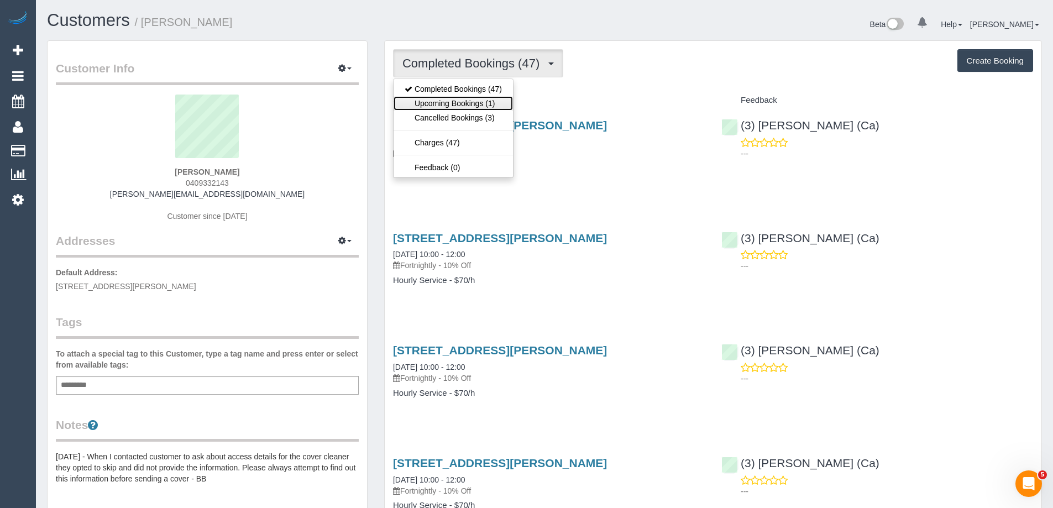
click at [452, 103] on link "Upcoming Bookings (1)" at bounding box center [452, 103] width 119 height 14
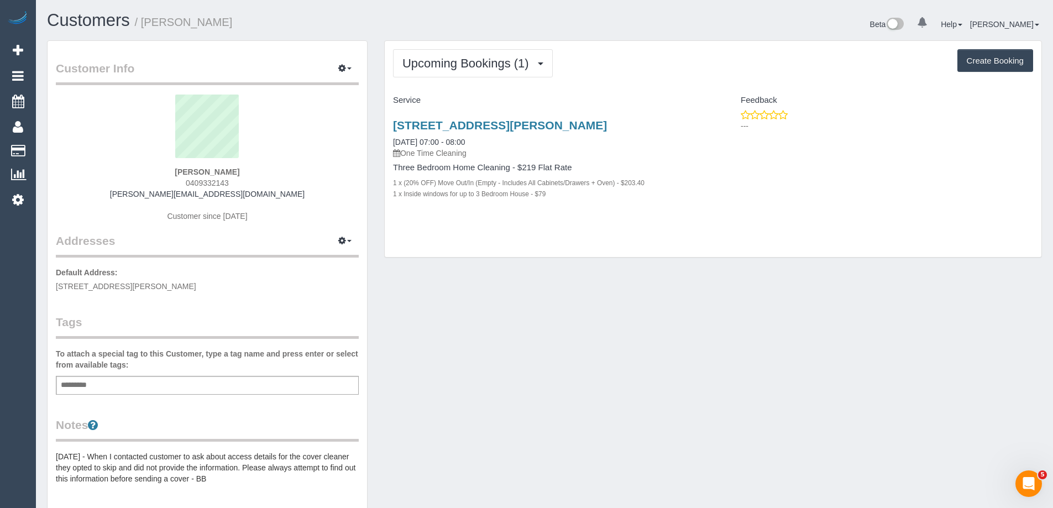
drag, startPoint x: 237, startPoint y: 178, endPoint x: 147, endPoint y: 184, distance: 89.7
click at [147, 184] on div "[PERSON_NAME] 0409332143 [PERSON_NAME][EMAIL_ADDRESS][DOMAIN_NAME] Customer sin…" at bounding box center [207, 164] width 303 height 138
copy span "0409332143"
drag, startPoint x: 722, startPoint y: 83, endPoint x: 874, endPoint y: 173, distance: 176.9
click at [874, 173] on div "Upcoming Bookings (1) Completed Bookings (47) Upcoming Bookings (1) Cancelled B…" at bounding box center [713, 149] width 657 height 217
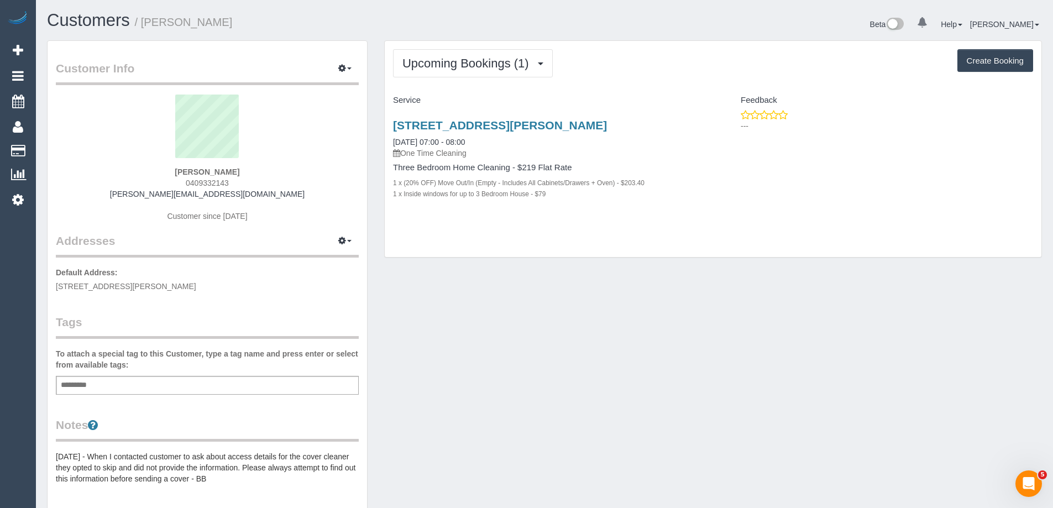
click at [874, 173] on div "[STREET_ADDRESS][PERSON_NAME] [DATE] 07:00 - 08:00 One Time Cleaning Three Bedr…" at bounding box center [713, 165] width 657 height 112
drag, startPoint x: 874, startPoint y: 173, endPoint x: 693, endPoint y: 78, distance: 204.7
click at [693, 78] on div "Upcoming Bookings (1) Completed Bookings (47) Upcoming Bookings (1) Cancelled B…" at bounding box center [713, 149] width 657 height 217
drag, startPoint x: 666, startPoint y: 88, endPoint x: 926, endPoint y: 168, distance: 272.4
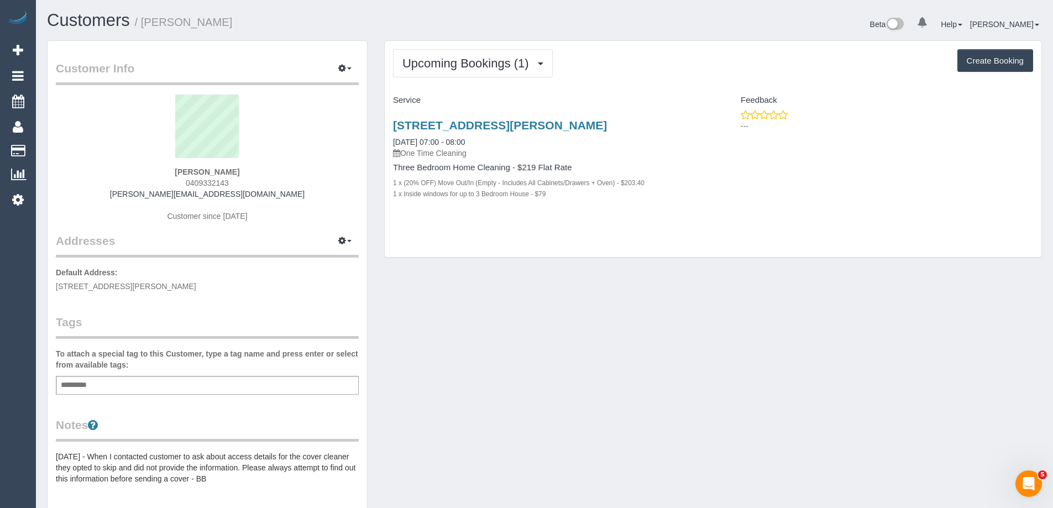
click at [926, 168] on div "Upcoming Bookings (1) Completed Bookings (47) Upcoming Bookings (1) Cancelled B…" at bounding box center [713, 149] width 657 height 217
click at [926, 168] on div "23a Nicholas Street, Ashburton, VIC 3147 08/10/2025 07:00 - 08:00 One Time Clea…" at bounding box center [713, 165] width 657 height 112
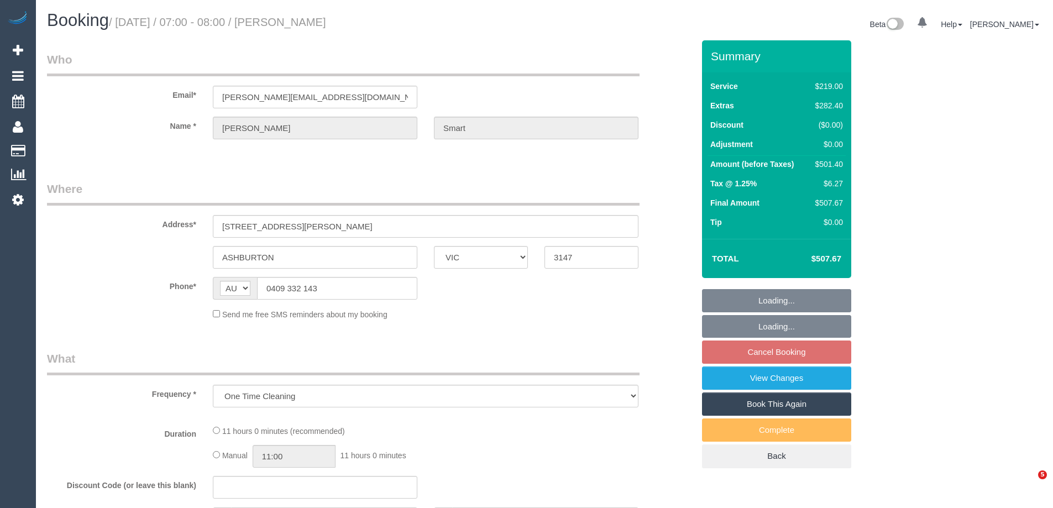
select select "VIC"
select select "number:27"
select select "number:15"
select select "number:18"
select select "number:22"
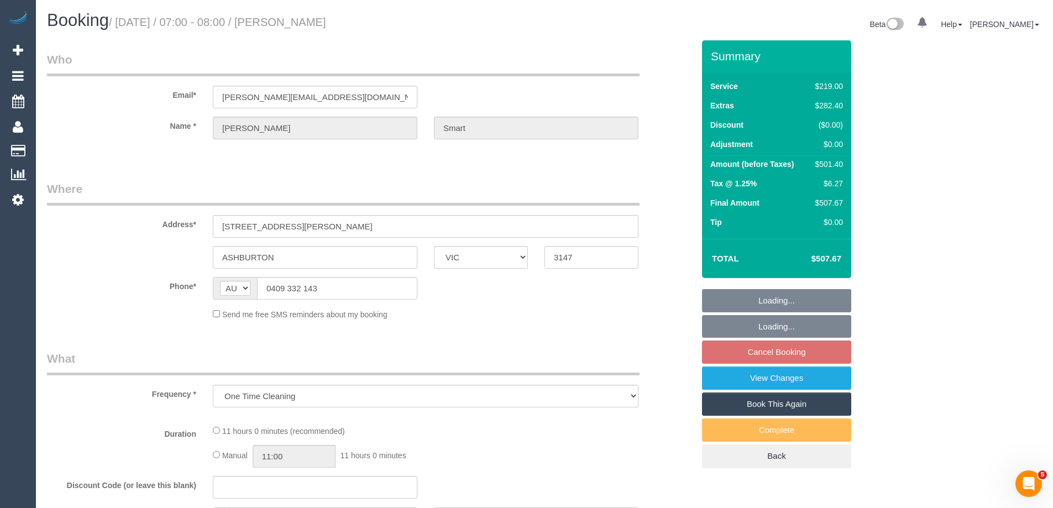
select select "number:11"
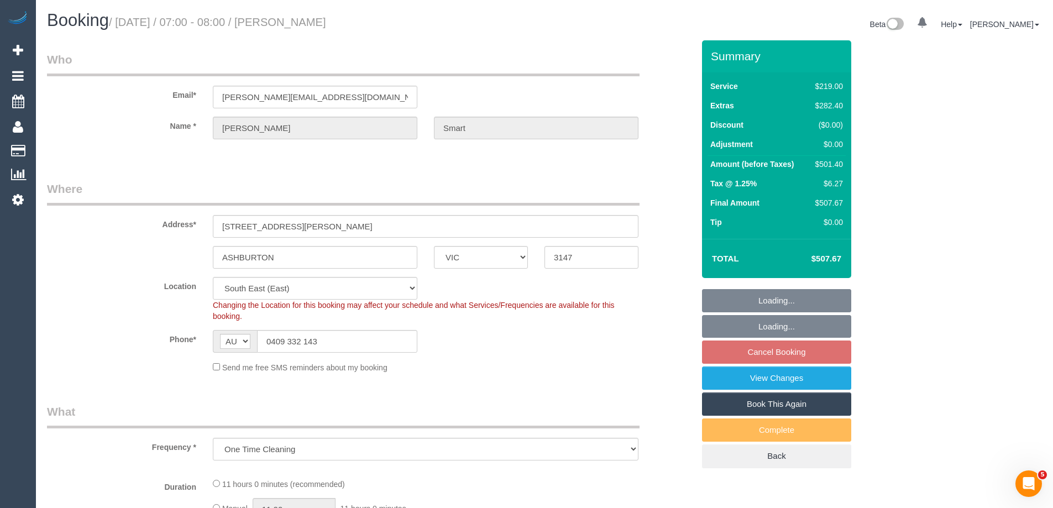
select select "object:675"
select select "string:stripe-pm_1O8ygh2GScqysDRVvr1cnqcu"
select select "spot1"
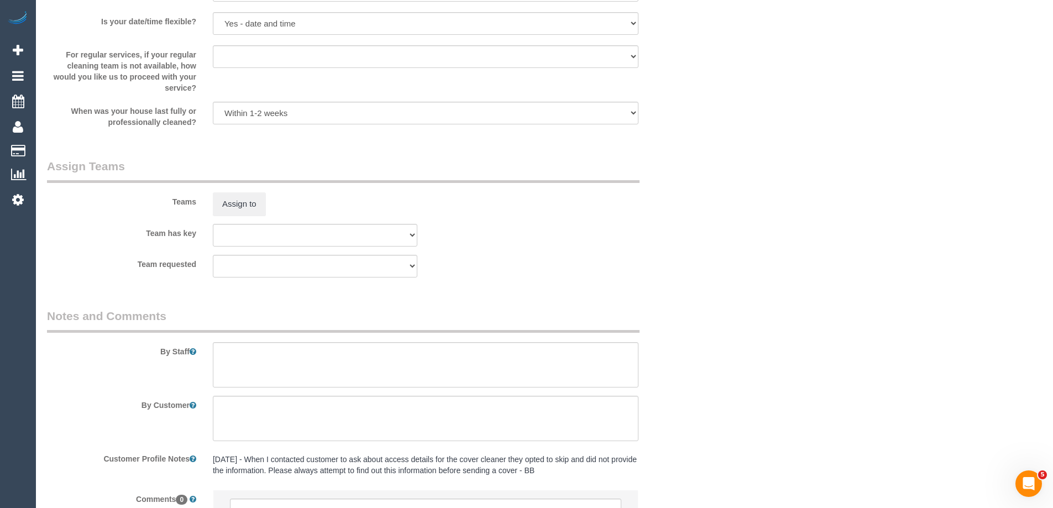
scroll to position [1631, 0]
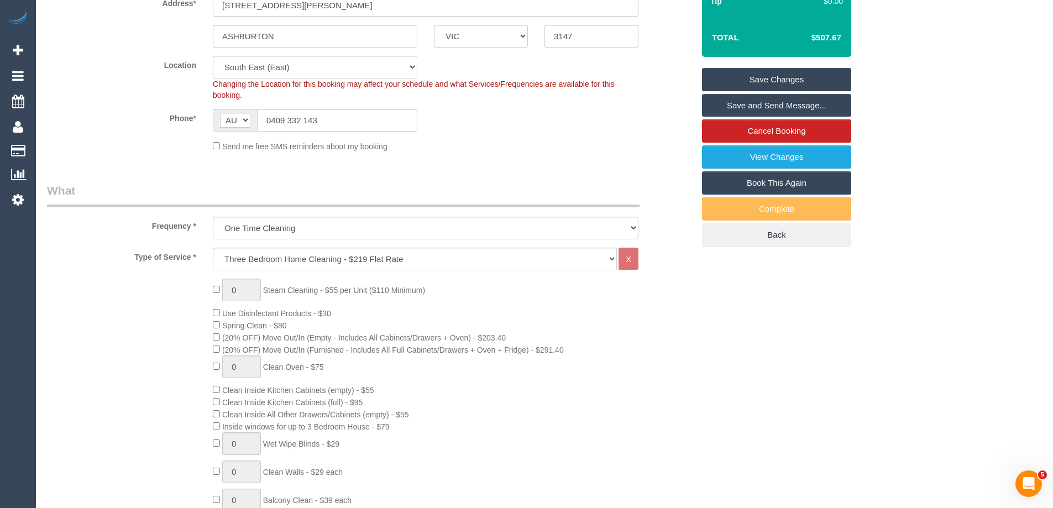
scroll to position [276, 0]
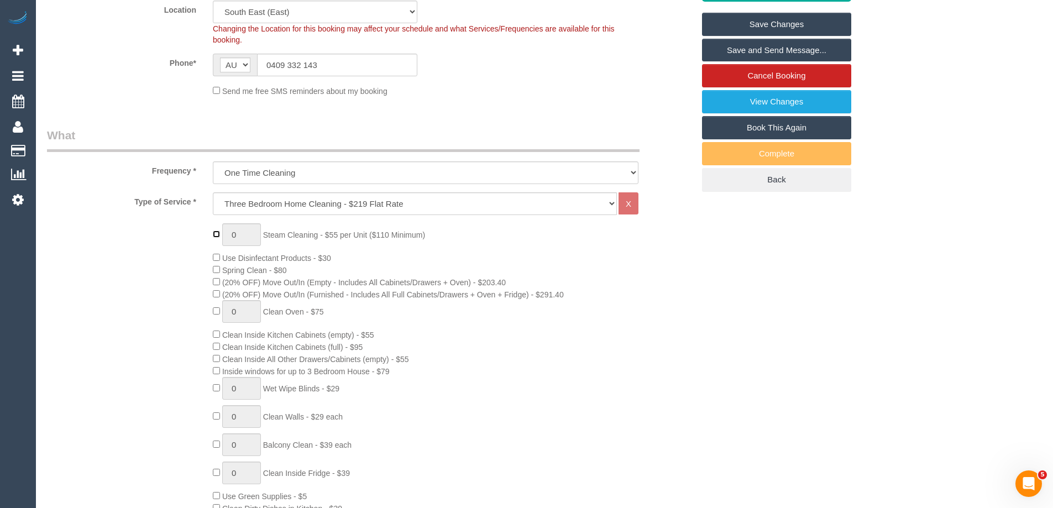
type input "1"
select select "spot22"
click at [255, 236] on input "1" at bounding box center [241, 234] width 39 height 23
drag, startPoint x: 255, startPoint y: 236, endPoint x: 227, endPoint y: 234, distance: 27.7
click at [227, 234] on input "1" at bounding box center [241, 234] width 39 height 23
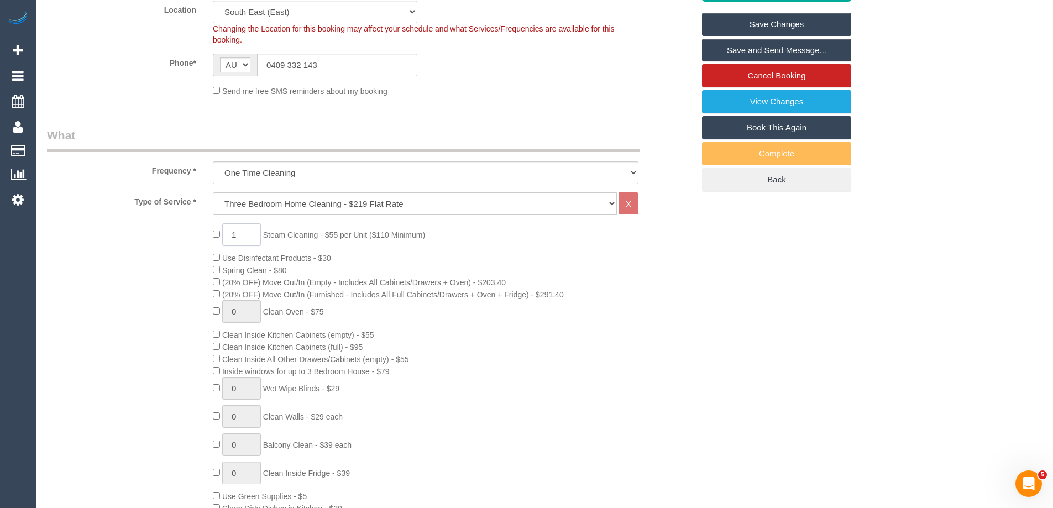
click at [241, 235] on input "1" at bounding box center [241, 234] width 39 height 23
type input "5"
click at [313, 230] on span "Steam Cleaning - $55 per Unit ($110 Minimum)" at bounding box center [344, 234] width 162 height 9
click at [166, 177] on div "Frequency * One Time Cleaning Weekly - 10% Off - 10.00% (0% for the First Booki…" at bounding box center [370, 155] width 663 height 57
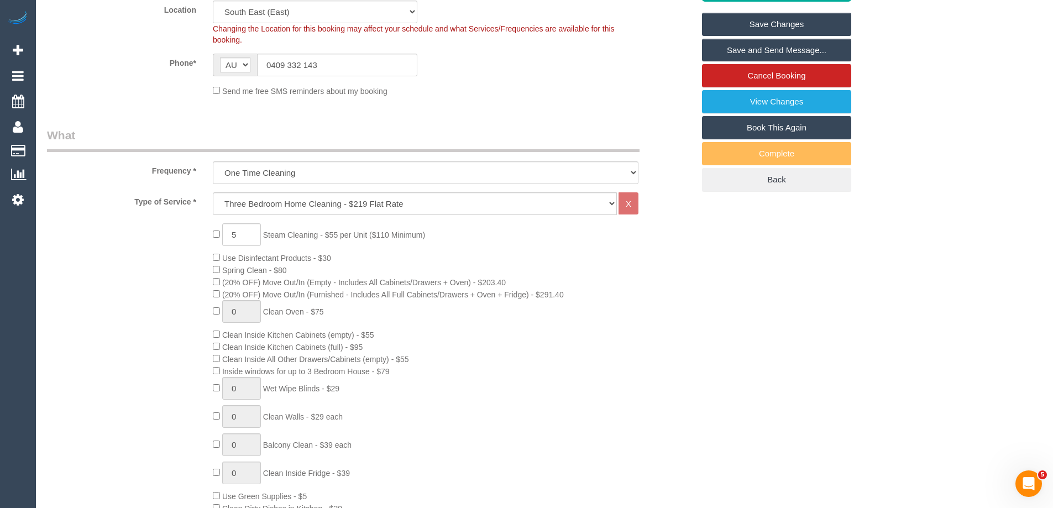
select select "spot43"
click at [304, 272] on div "5 Steam Cleaning - $55 per Unit ($110 Minimum) Use Disinfectant Products - $30 …" at bounding box center [452, 416] width 497 height 387
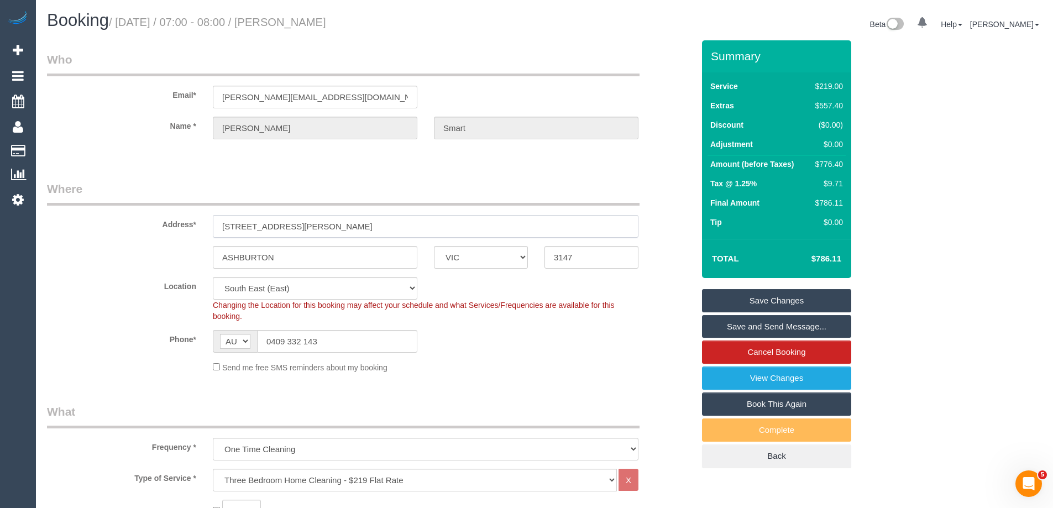
click at [375, 222] on input "23A Nicholas Street" at bounding box center [426, 226] width 426 height 23
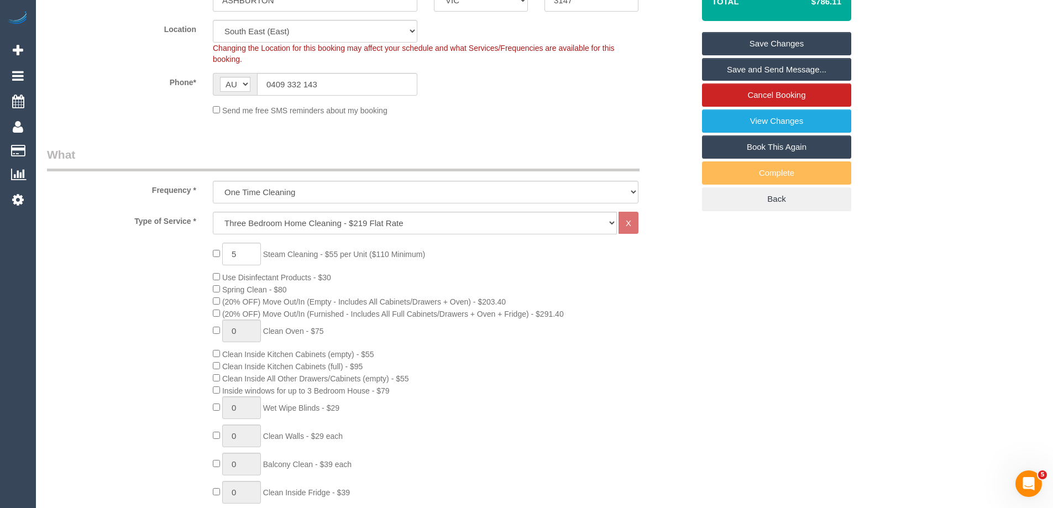
scroll to position [276, 0]
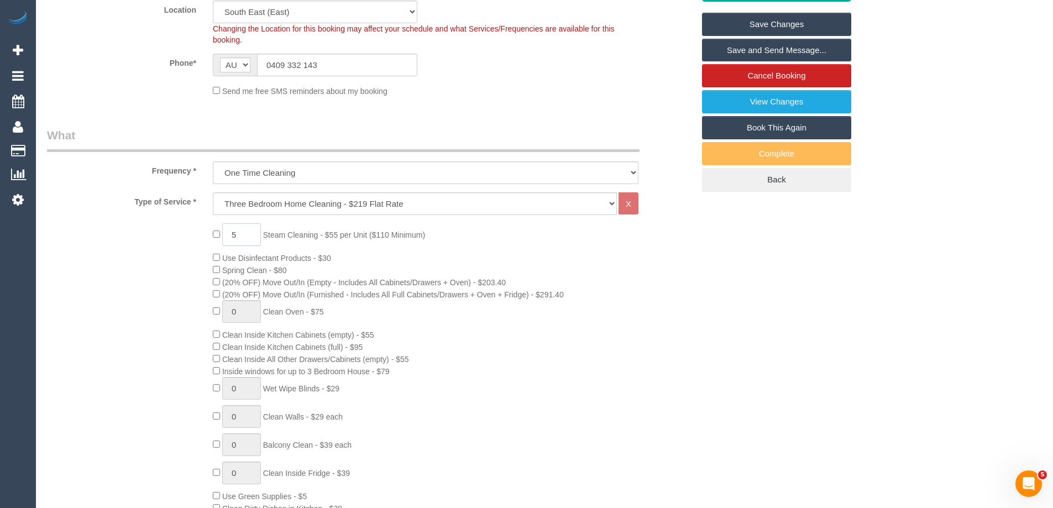
drag, startPoint x: 235, startPoint y: 233, endPoint x: 229, endPoint y: 236, distance: 7.4
click at [229, 236] on input "5" at bounding box center [241, 234] width 39 height 23
click at [271, 238] on span "Steam Cleaning - $55 per Unit ($110 Minimum)" at bounding box center [344, 234] width 162 height 9
click at [387, 287] on div "5 Steam Cleaning - $55 per Unit ($110 Minimum) Use Disinfectant Products - $30 …" at bounding box center [452, 416] width 497 height 387
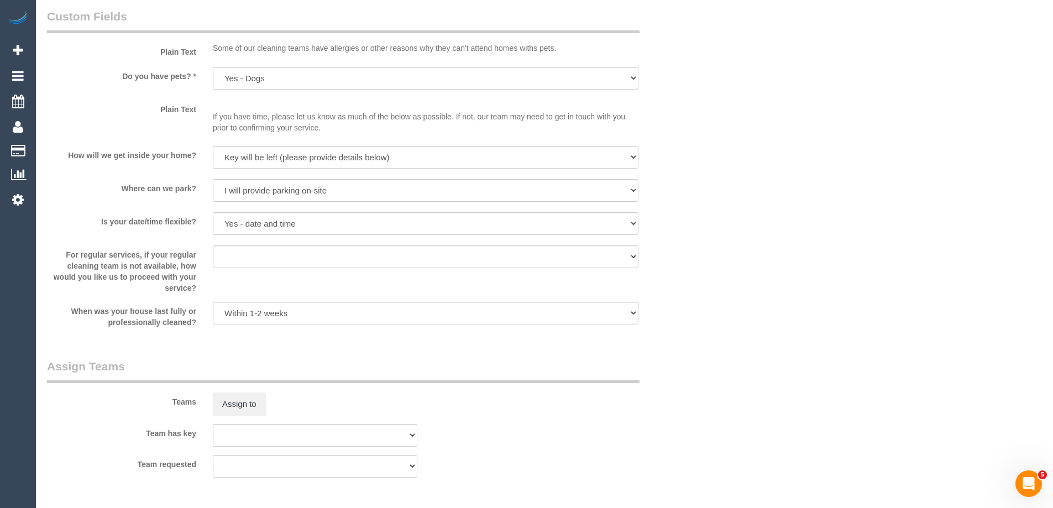
scroll to position [1547, 0]
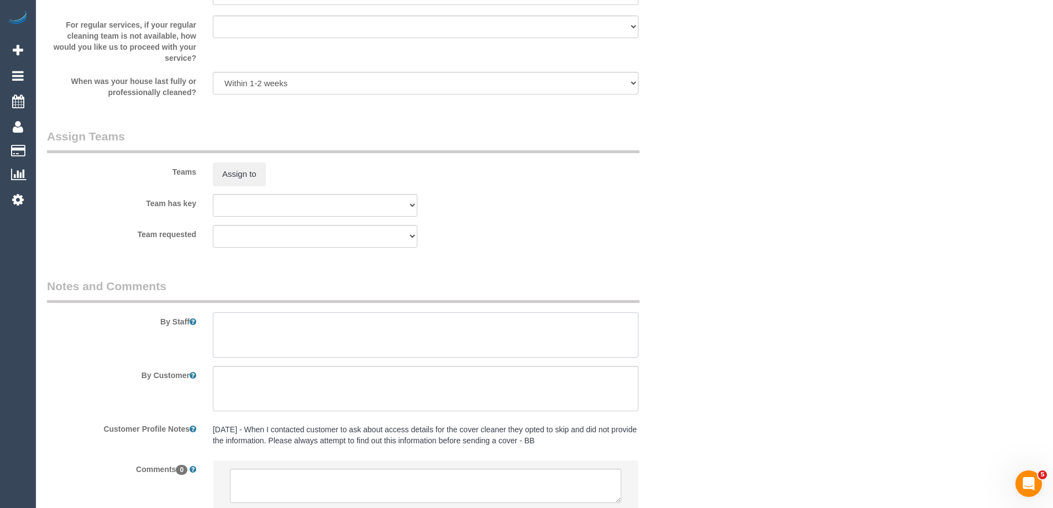
click at [270, 344] on textarea at bounding box center [426, 334] width 426 height 45
click at [267, 322] on textarea at bounding box center [426, 334] width 426 height 45
click at [295, 344] on textarea at bounding box center [426, 334] width 426 height 45
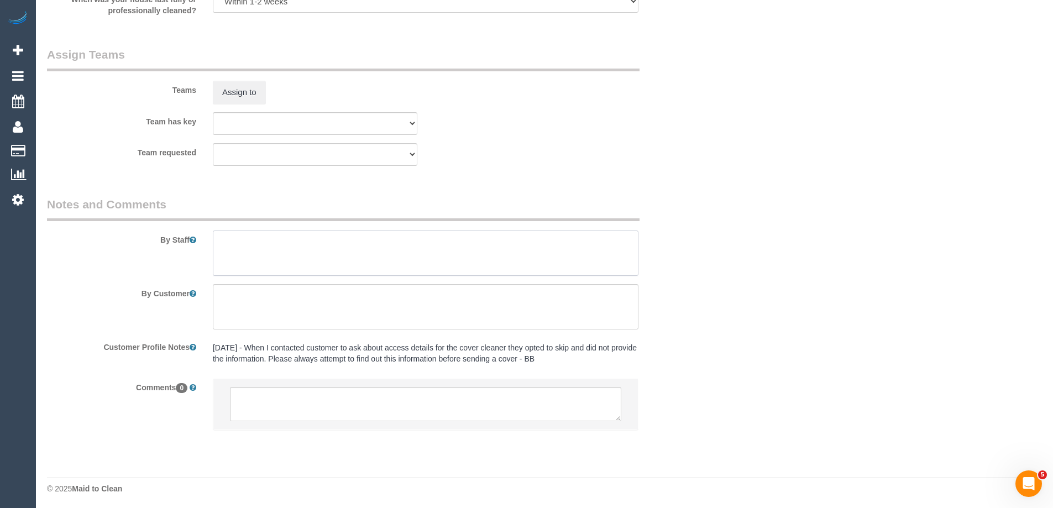
scroll to position [1631, 0]
click at [258, 244] on textarea at bounding box center [426, 250] width 426 height 45
type textarea "SC 3 x bedrooms, 1 x stairs, 1 x landing"
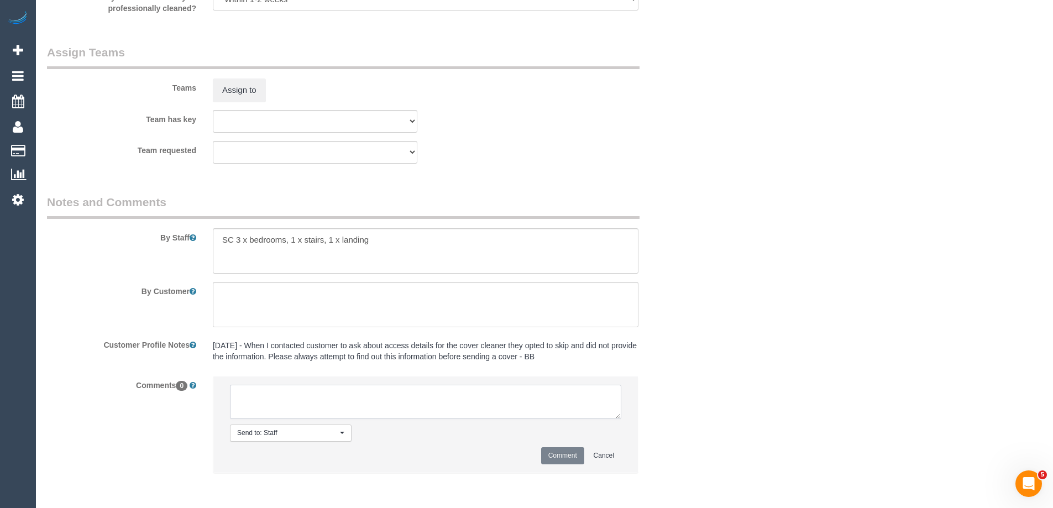
click at [275, 404] on textarea at bounding box center [425, 402] width 391 height 34
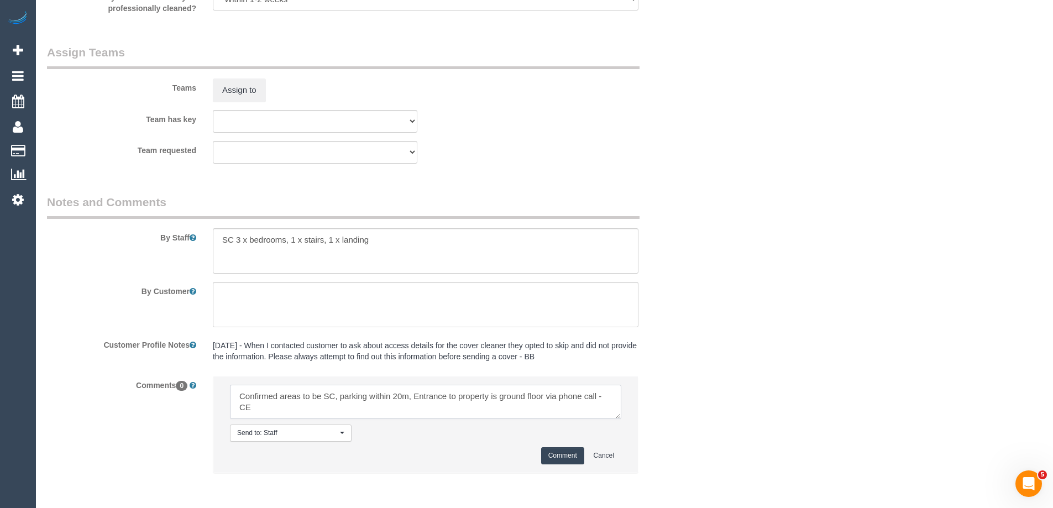
click at [310, 395] on textarea at bounding box center [425, 402] width 391 height 34
drag, startPoint x: 254, startPoint y: 398, endPoint x: 434, endPoint y: 400, distance: 180.7
click at [431, 401] on textarea at bounding box center [425, 402] width 391 height 34
click at [336, 409] on textarea at bounding box center [425, 402] width 391 height 34
drag, startPoint x: 359, startPoint y: 395, endPoint x: 433, endPoint y: 403, distance: 74.5
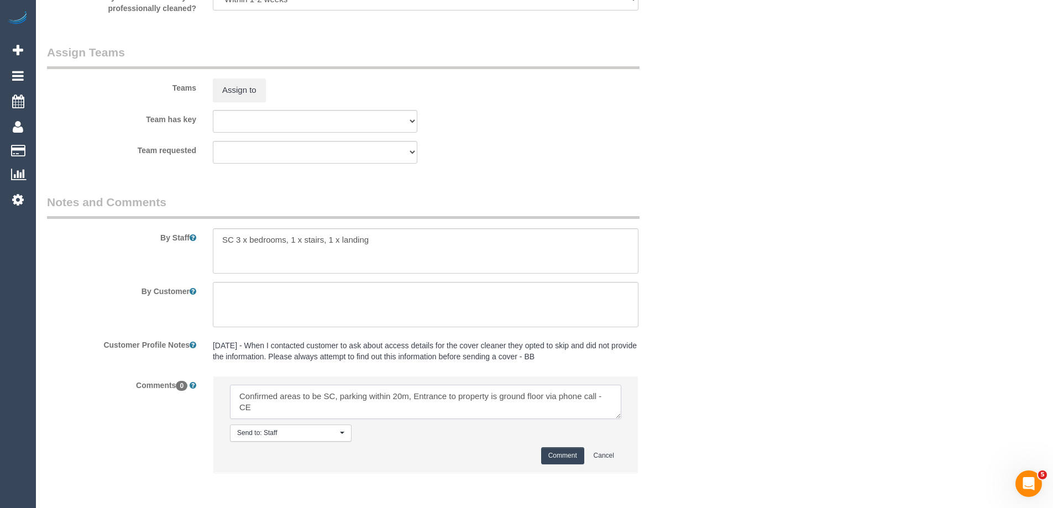
click at [415, 401] on textarea at bounding box center [425, 402] width 391 height 34
click at [442, 405] on textarea at bounding box center [425, 402] width 391 height 34
drag, startPoint x: 356, startPoint y: 398, endPoint x: 396, endPoint y: 403, distance: 40.1
click at [396, 403] on textarea at bounding box center [425, 402] width 391 height 34
click at [430, 408] on textarea at bounding box center [425, 402] width 391 height 34
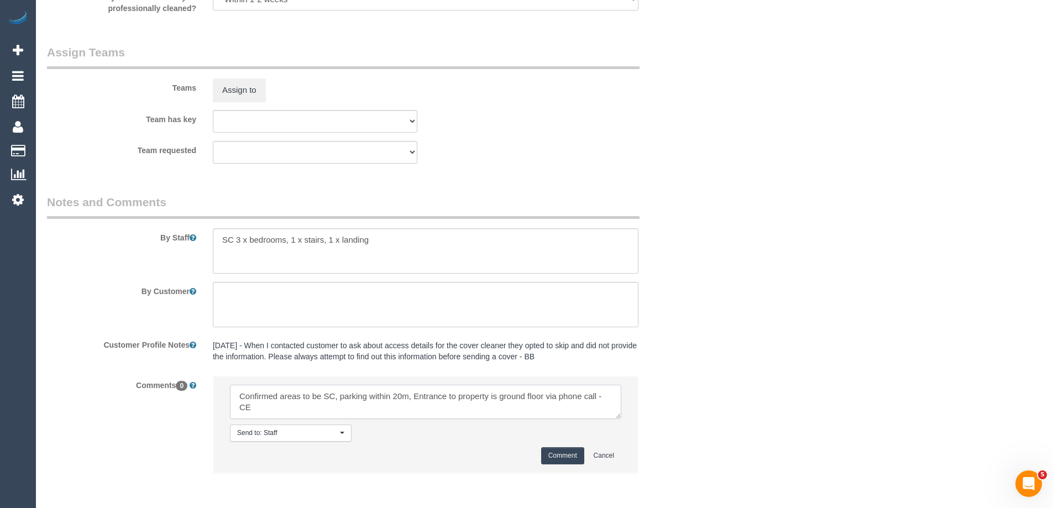
drag, startPoint x: 422, startPoint y: 402, endPoint x: 473, endPoint y: 408, distance: 51.8
click at [473, 408] on textarea at bounding box center [425, 402] width 391 height 34
click at [474, 408] on textarea at bounding box center [425, 402] width 391 height 34
type textarea "Confirmed areas to be SC, parking within 20m, Entrance to property is ground fl…"
click at [558, 453] on button "Comment" at bounding box center [562, 455] width 43 height 17
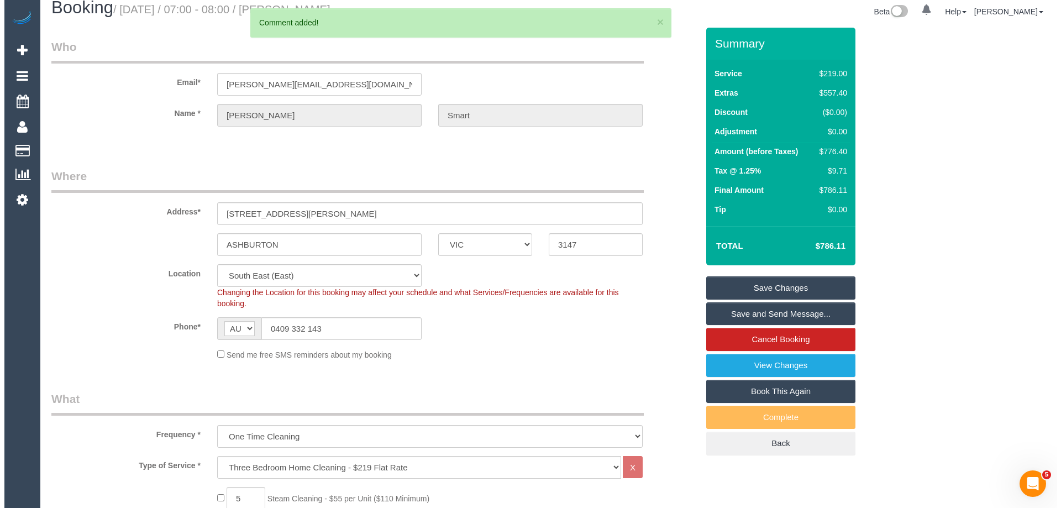
scroll to position [0, 0]
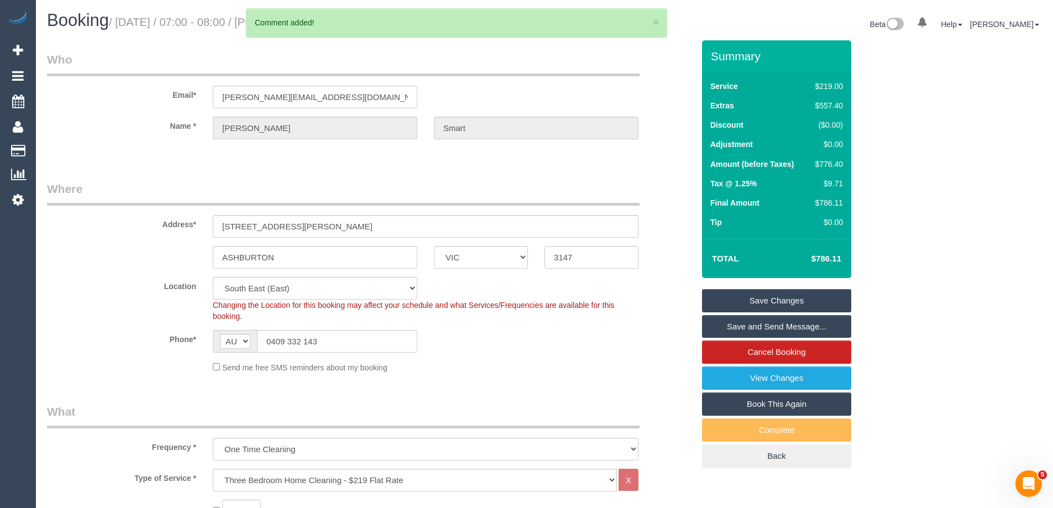
click at [768, 297] on link "Save Changes" at bounding box center [776, 300] width 149 height 23
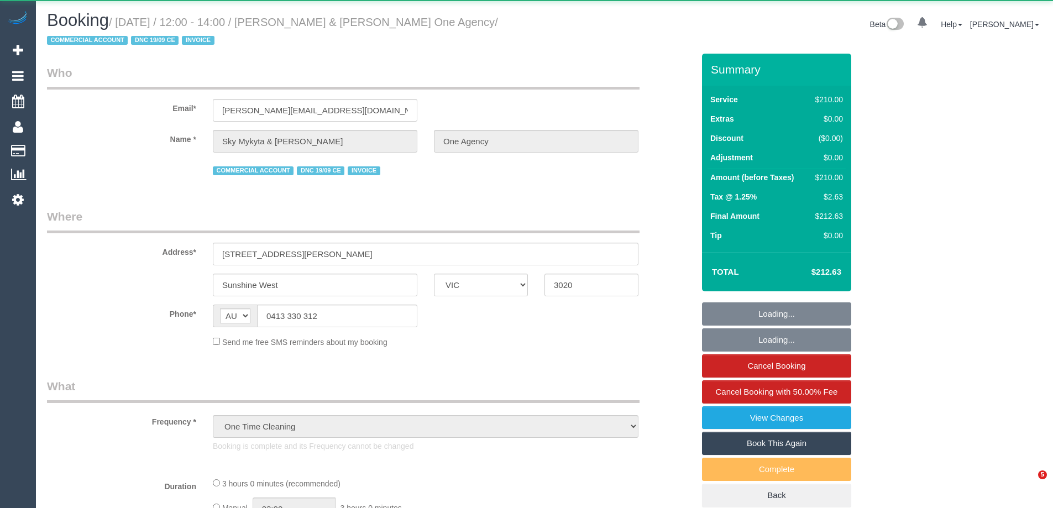
select select "VIC"
select select "180"
select select "number:28"
select select "number:14"
select select "number:19"
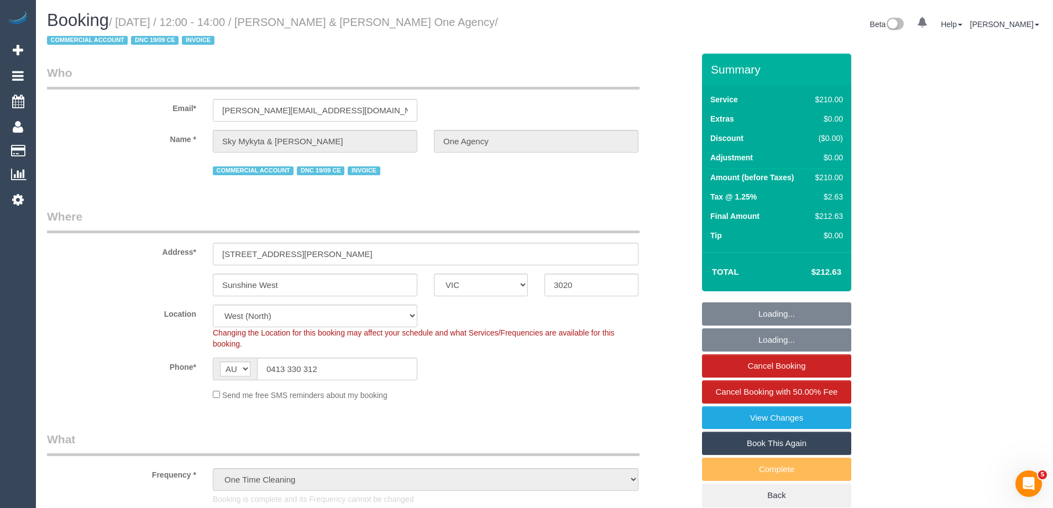
select select "object:917"
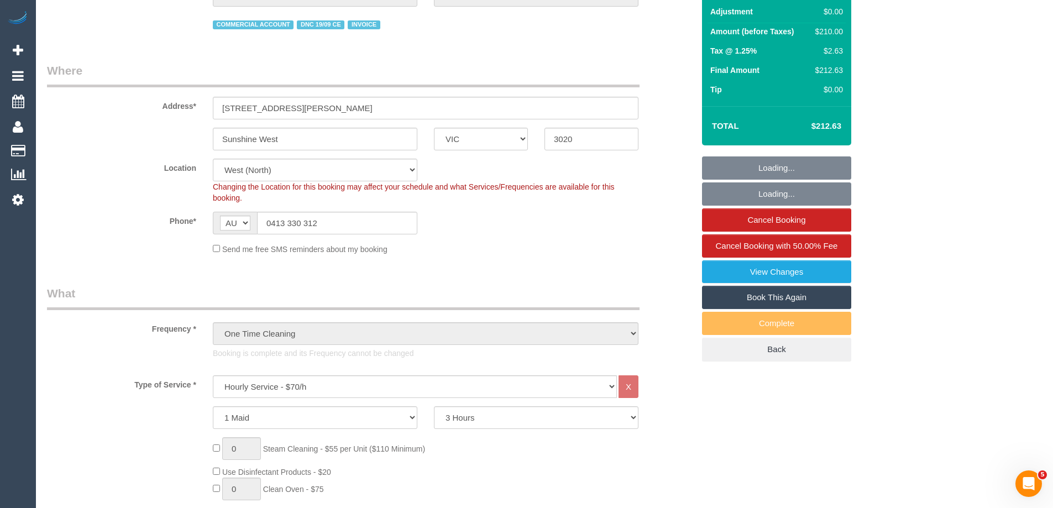
select select "spot1"
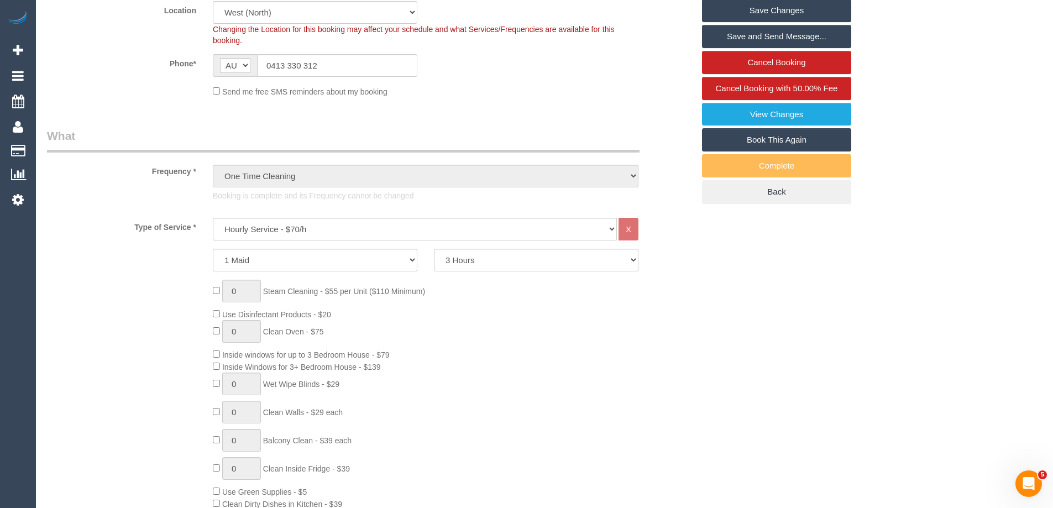
scroll to position [276, 0]
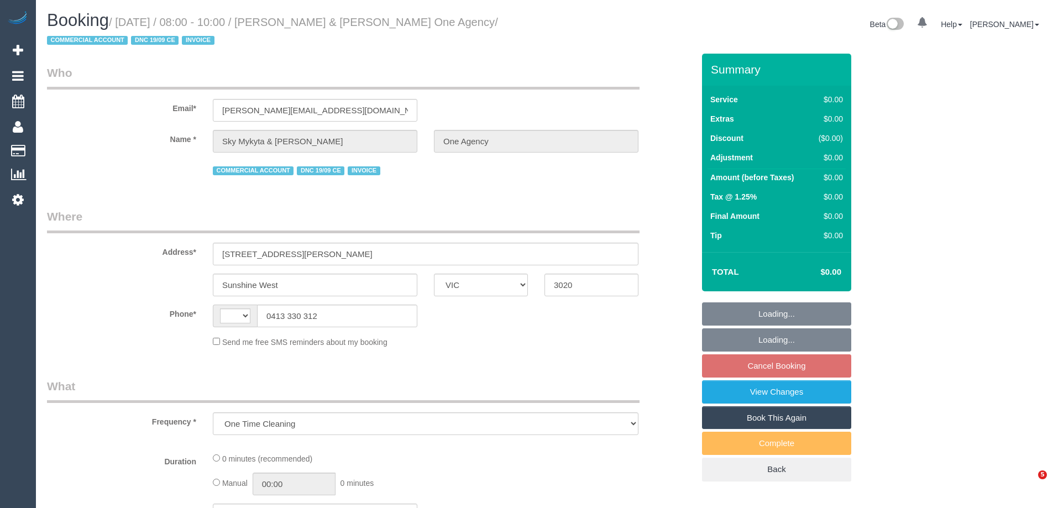
select select "VIC"
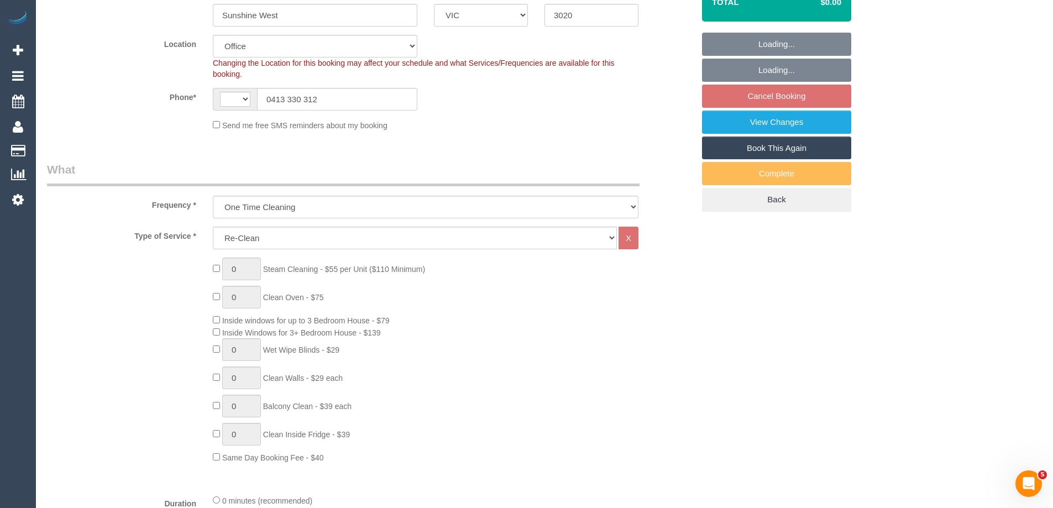
select select "string:AU"
select select "number:28"
select select "number:14"
select select "number:19"
select select "object:733"
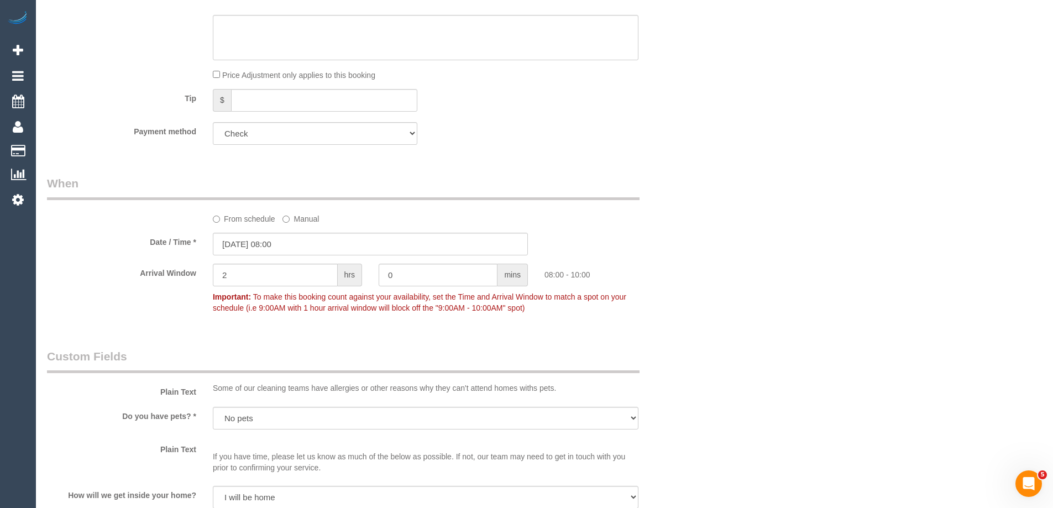
scroll to position [1648, 0]
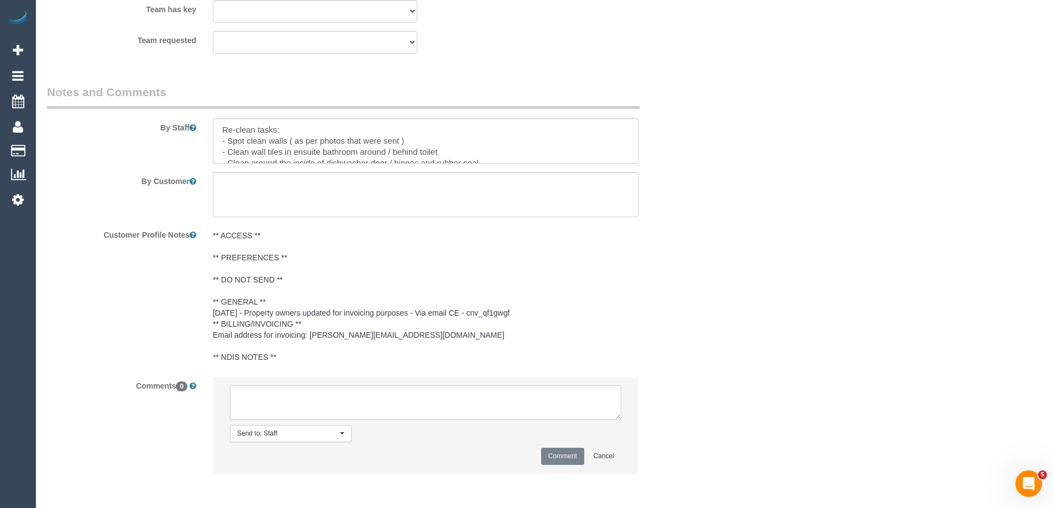
click at [307, 405] on textarea at bounding box center [425, 402] width 391 height 34
paste textarea "Customer availability: Any day any time Original team: (3) [PERSON_NAME][DATE] …"
type textarea "Customer availability: Any day any time Original team: (3) [PERSON_NAME][DATE] …"
click at [563, 456] on button "Comment" at bounding box center [562, 456] width 43 height 17
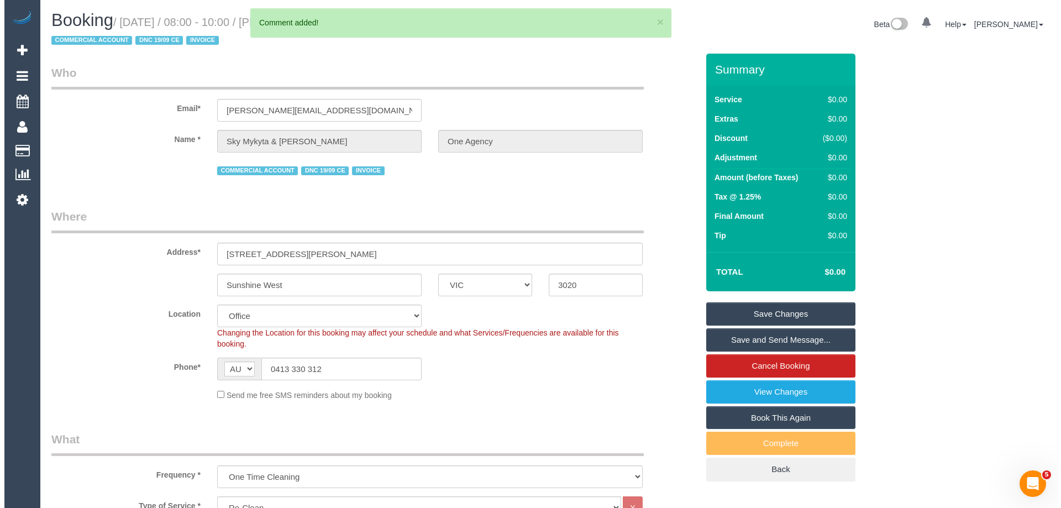
scroll to position [0, 0]
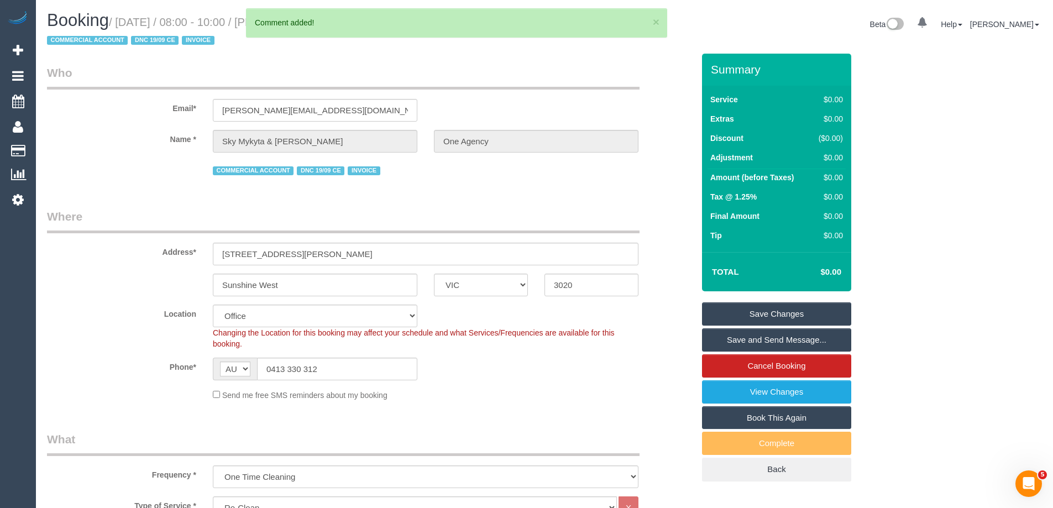
click at [795, 313] on link "Save Changes" at bounding box center [776, 313] width 149 height 23
